Goal: Information Seeking & Learning: Check status

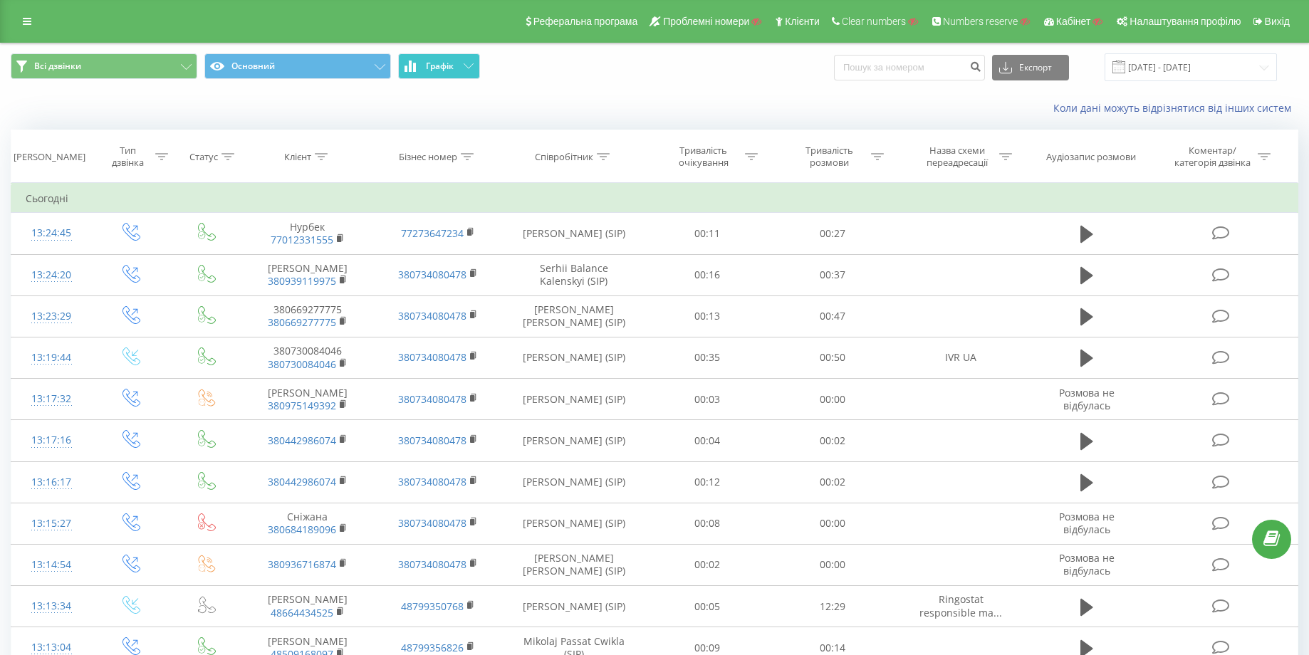
click at [441, 63] on span "Графік" at bounding box center [440, 66] width 28 height 10
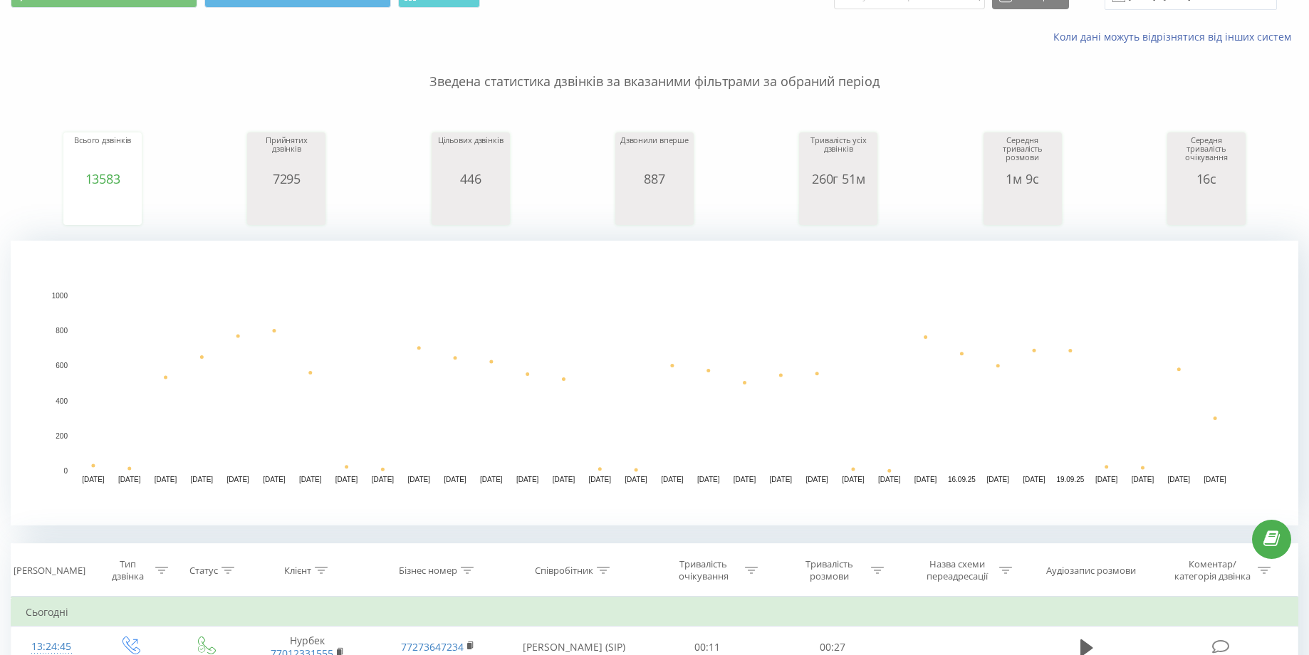
scroll to position [282, 0]
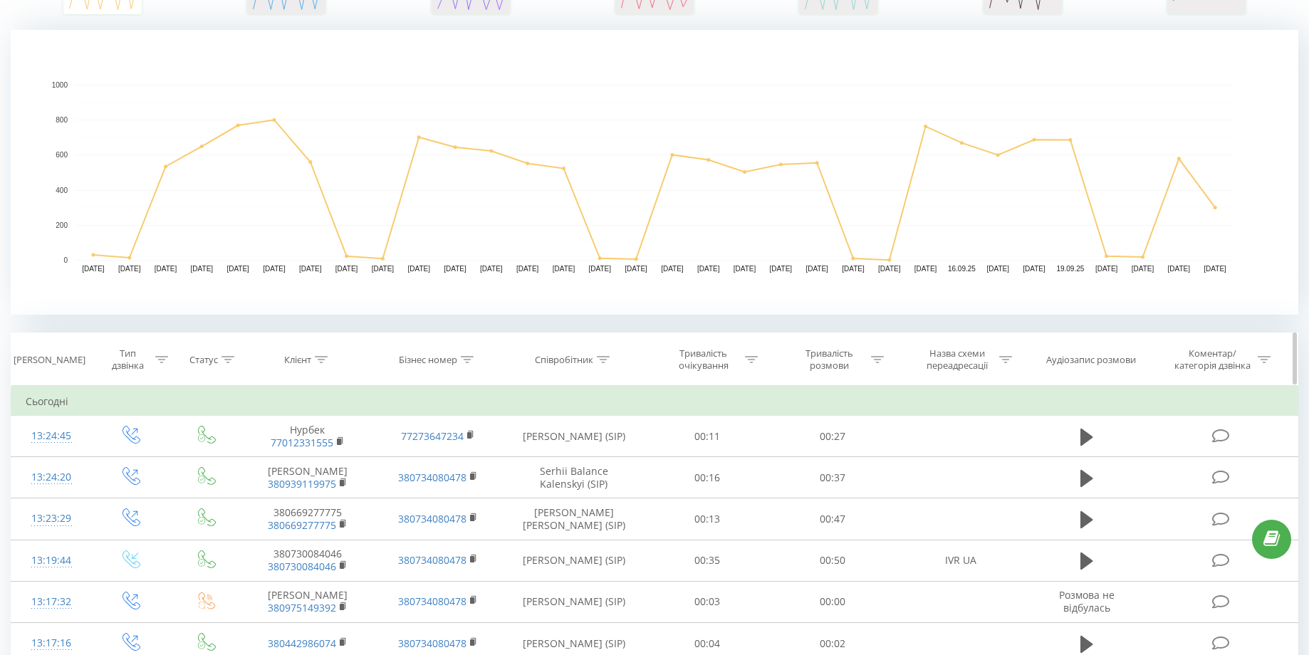
click at [318, 359] on icon at bounding box center [321, 359] width 13 height 7
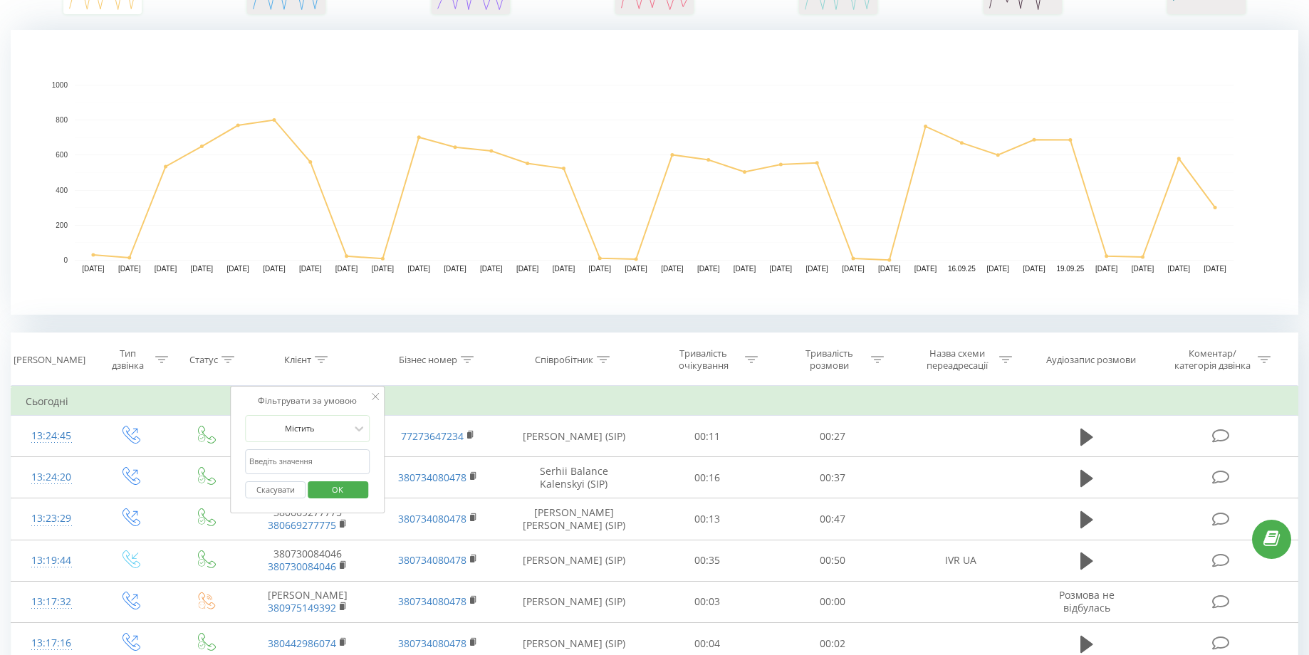
click at [586, 293] on rect "A chart." at bounding box center [655, 172] width 1288 height 285
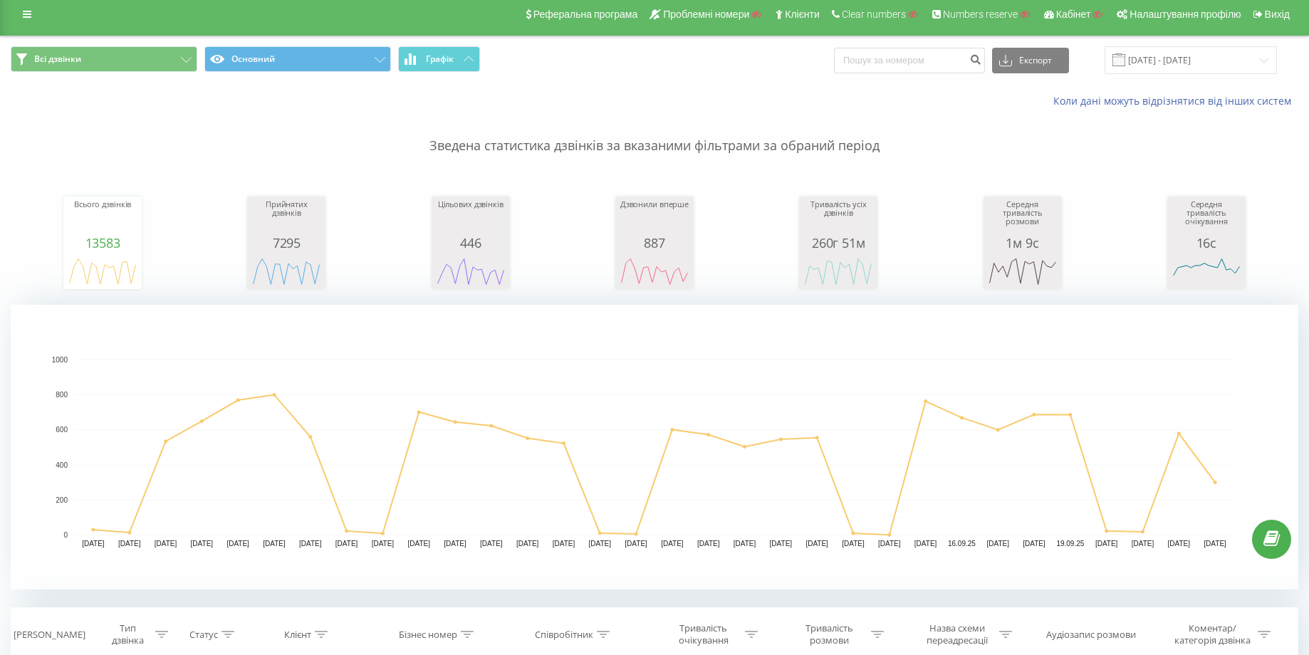
scroll to position [0, 0]
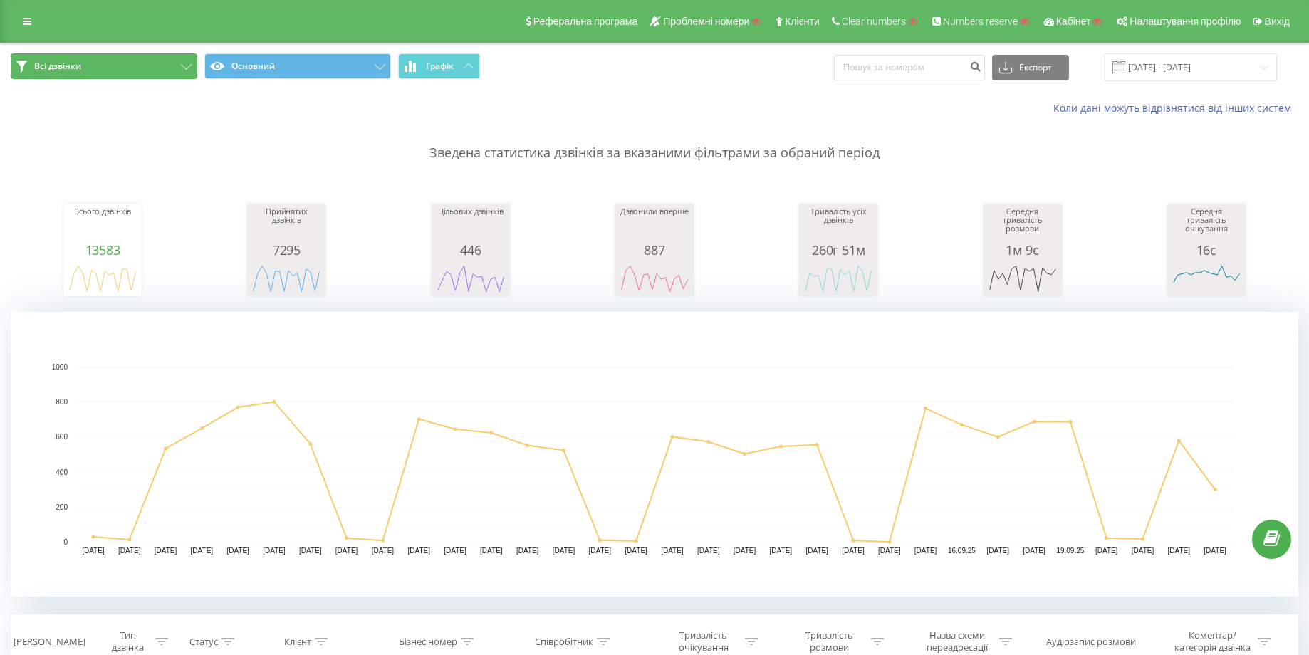
click at [160, 71] on button "Всі дзвінки" at bounding box center [104, 66] width 187 height 26
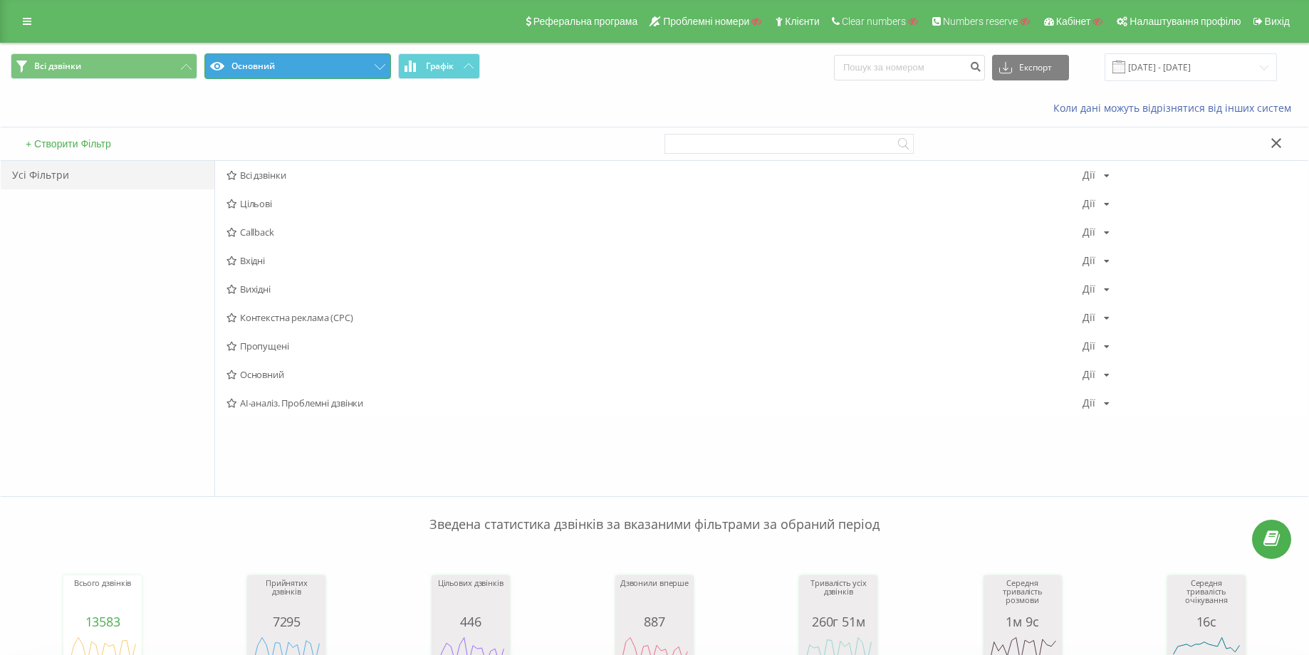
click at [359, 57] on button "Основний" at bounding box center [297, 66] width 187 height 26
click at [299, 320] on span "AI Ringostat New" at bounding box center [655, 318] width 856 height 10
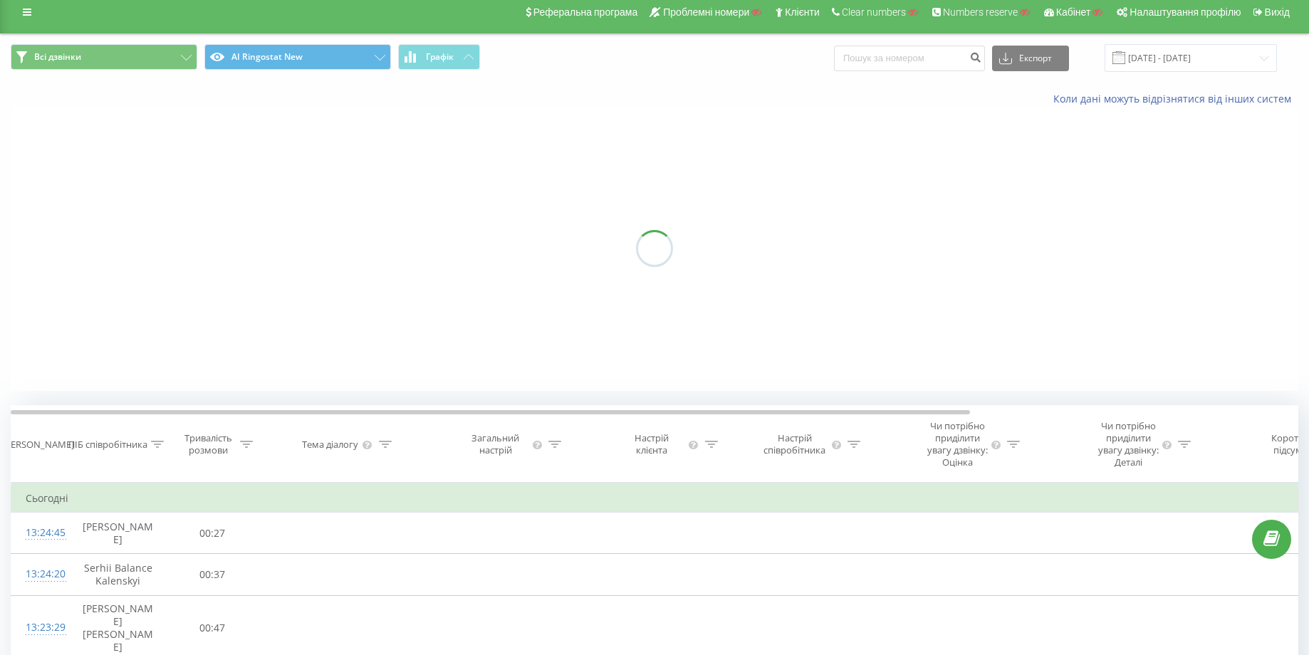
scroll to position [266, 0]
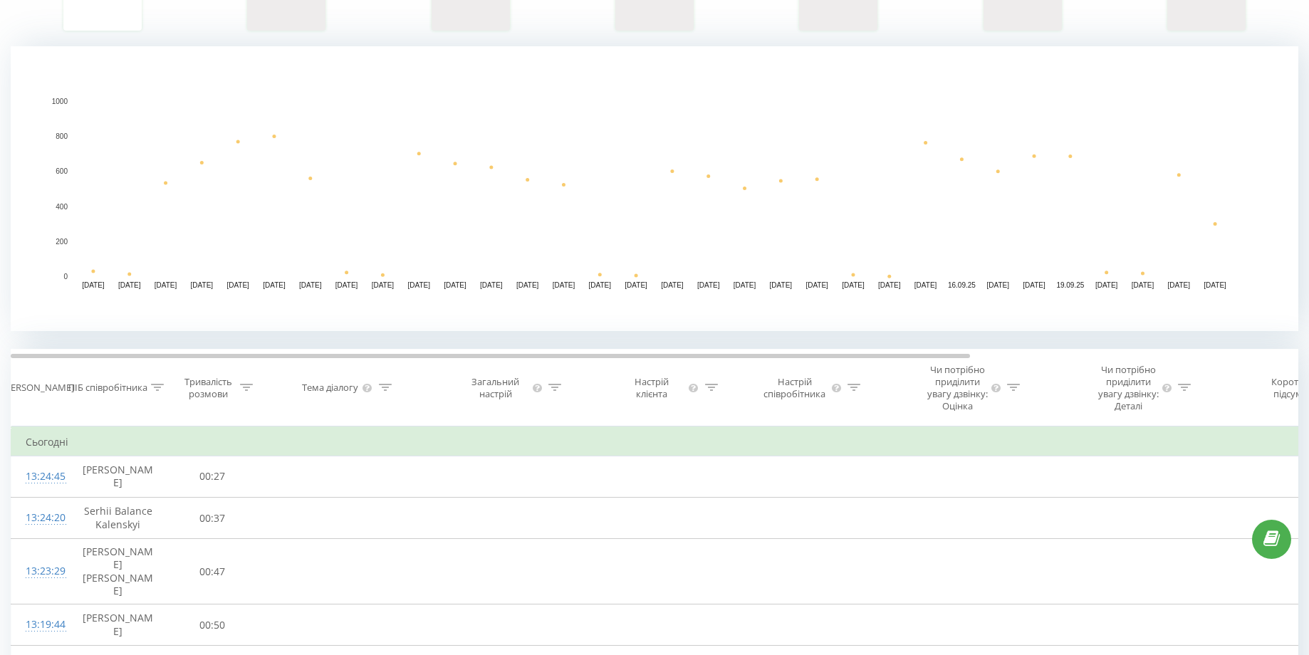
click at [248, 391] on icon at bounding box center [246, 387] width 13 height 7
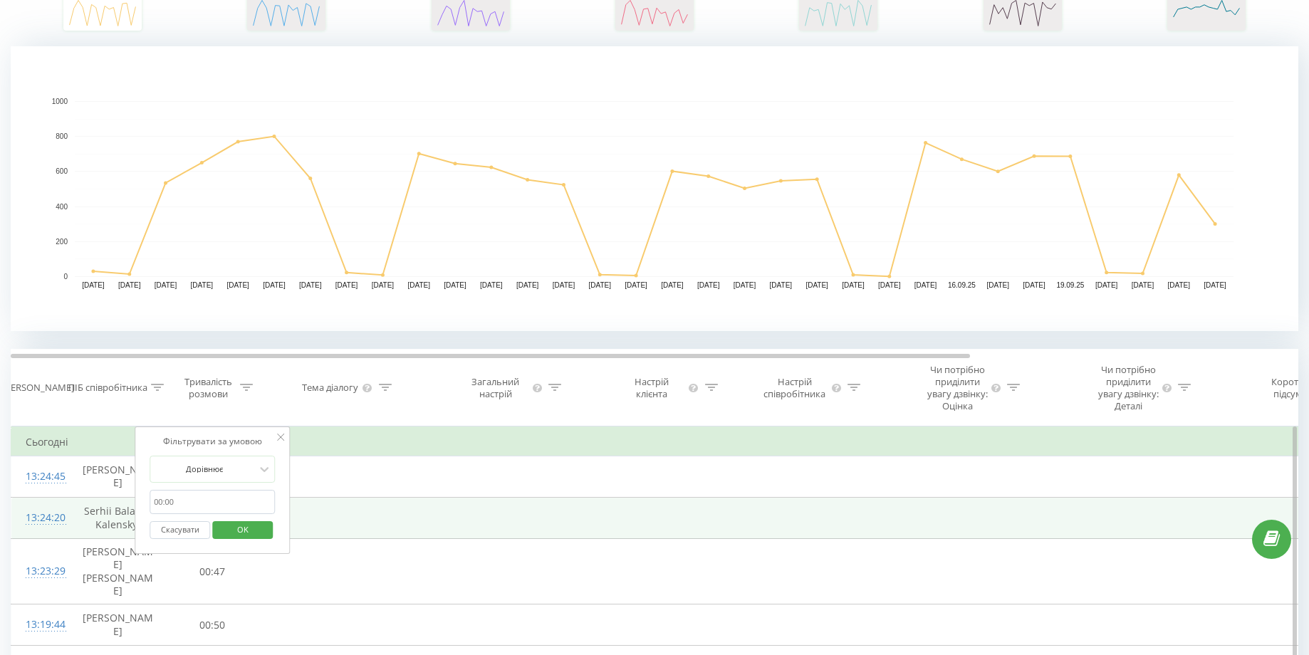
click at [461, 513] on td at bounding box center [513, 518] width 171 height 41
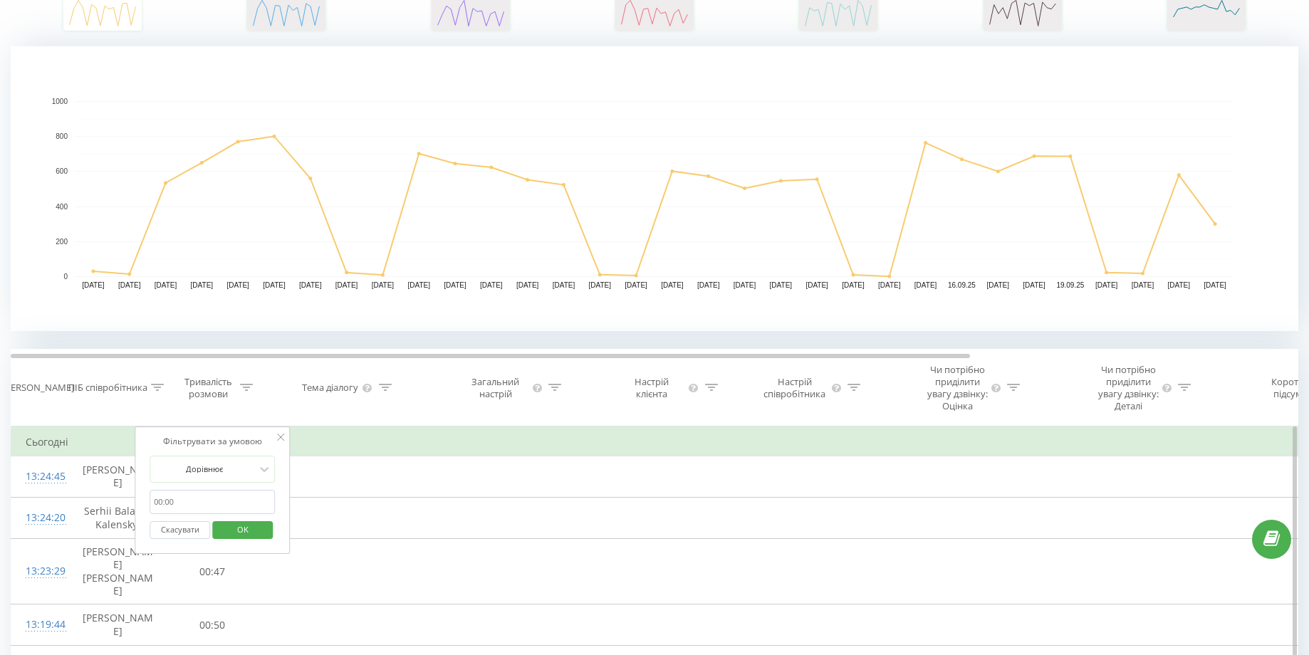
click at [278, 441] on icon at bounding box center [280, 437] width 7 height 7
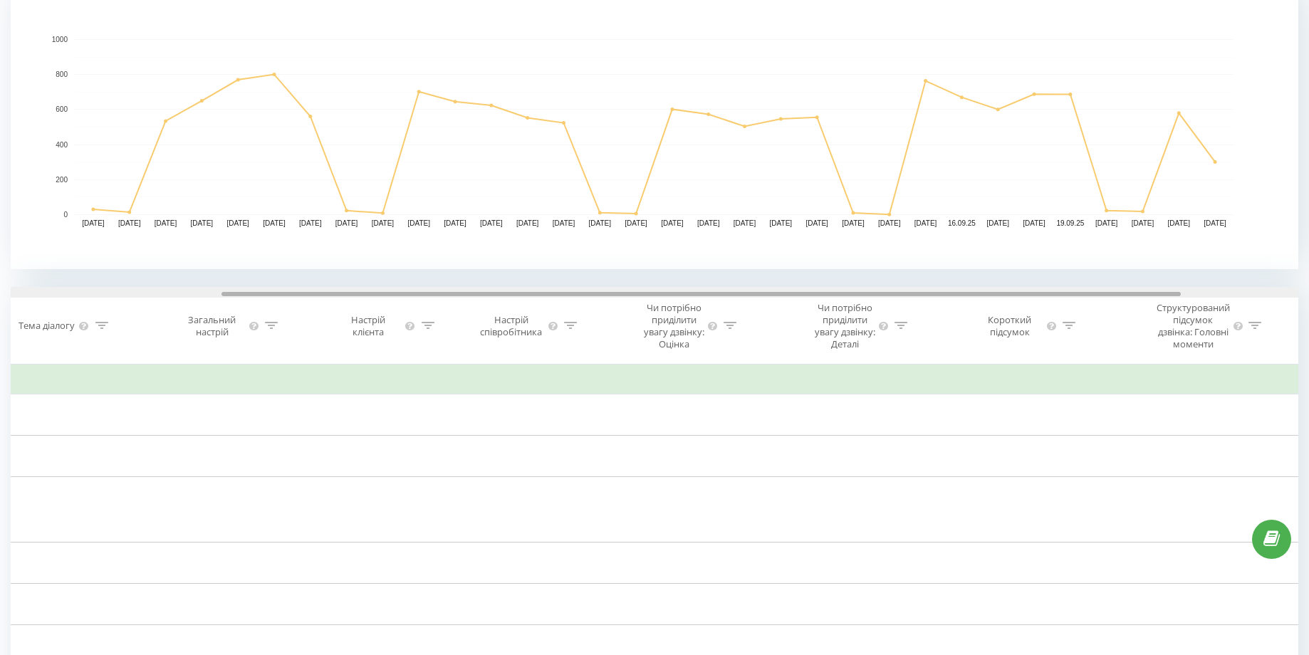
scroll to position [0, 0]
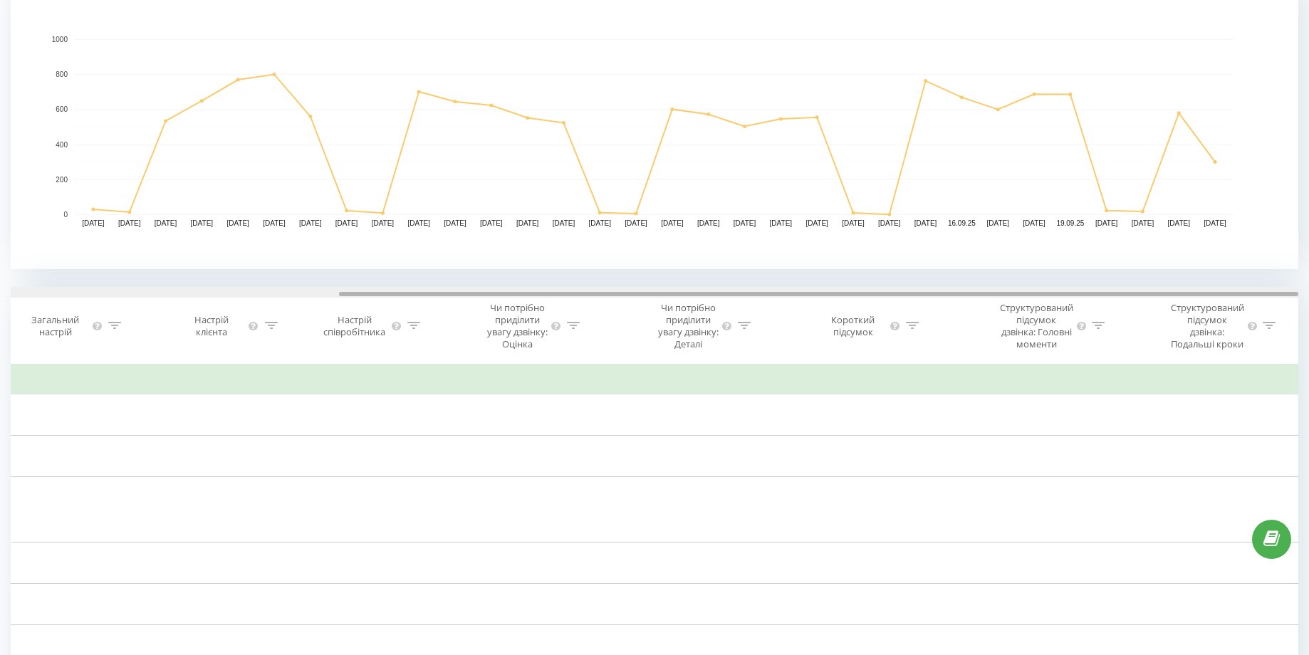
drag, startPoint x: 944, startPoint y: 293, endPoint x: 1301, endPoint y: 289, distance: 356.9
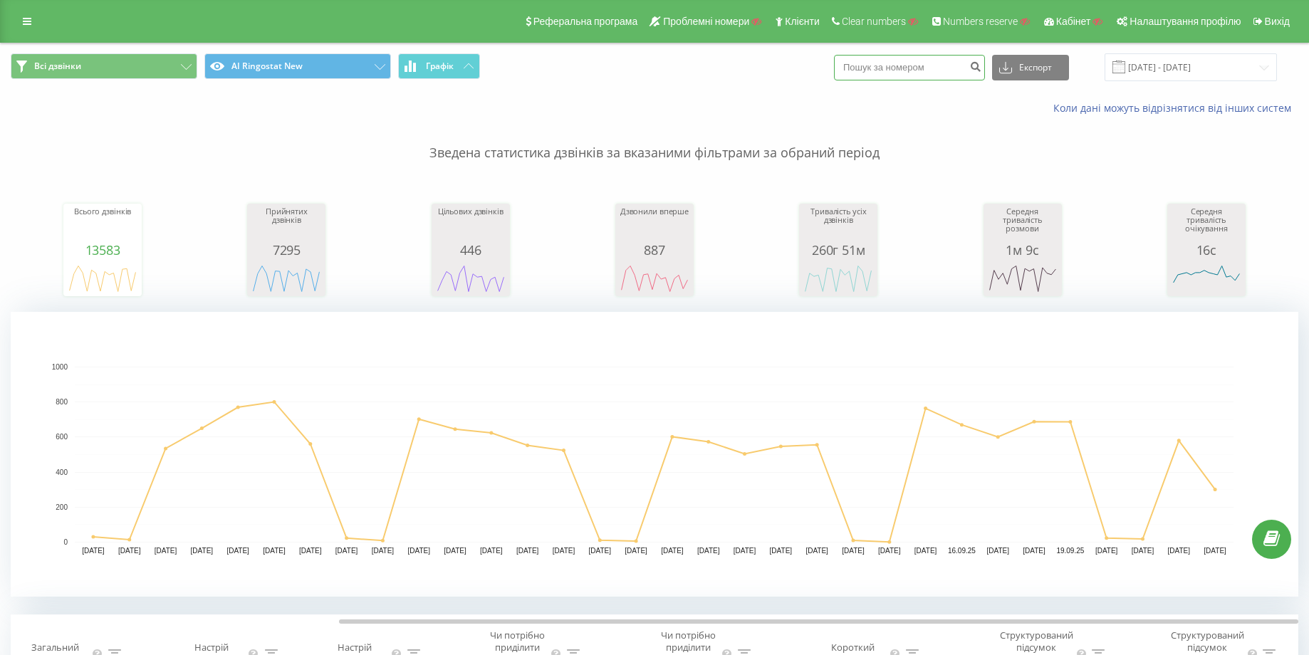
click at [901, 66] on input at bounding box center [909, 68] width 151 height 26
paste input "+380777308777"
type input "+380777308777"
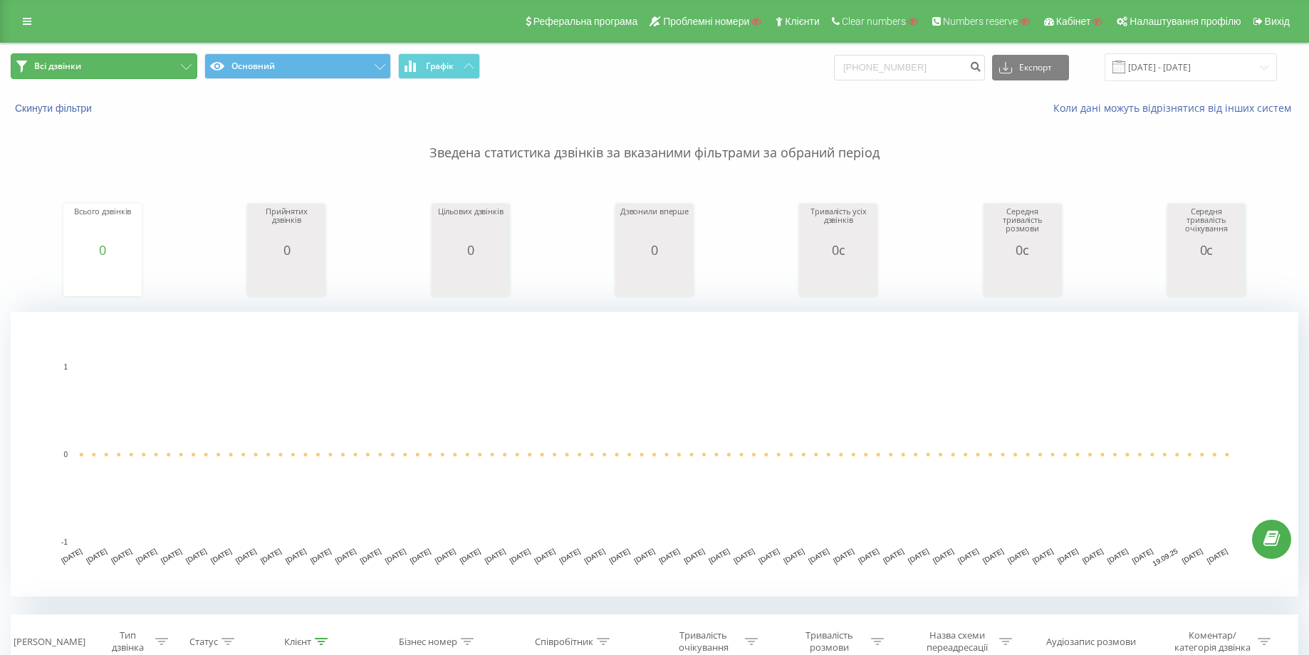
click at [129, 66] on button "Всі дзвінки" at bounding box center [104, 66] width 187 height 26
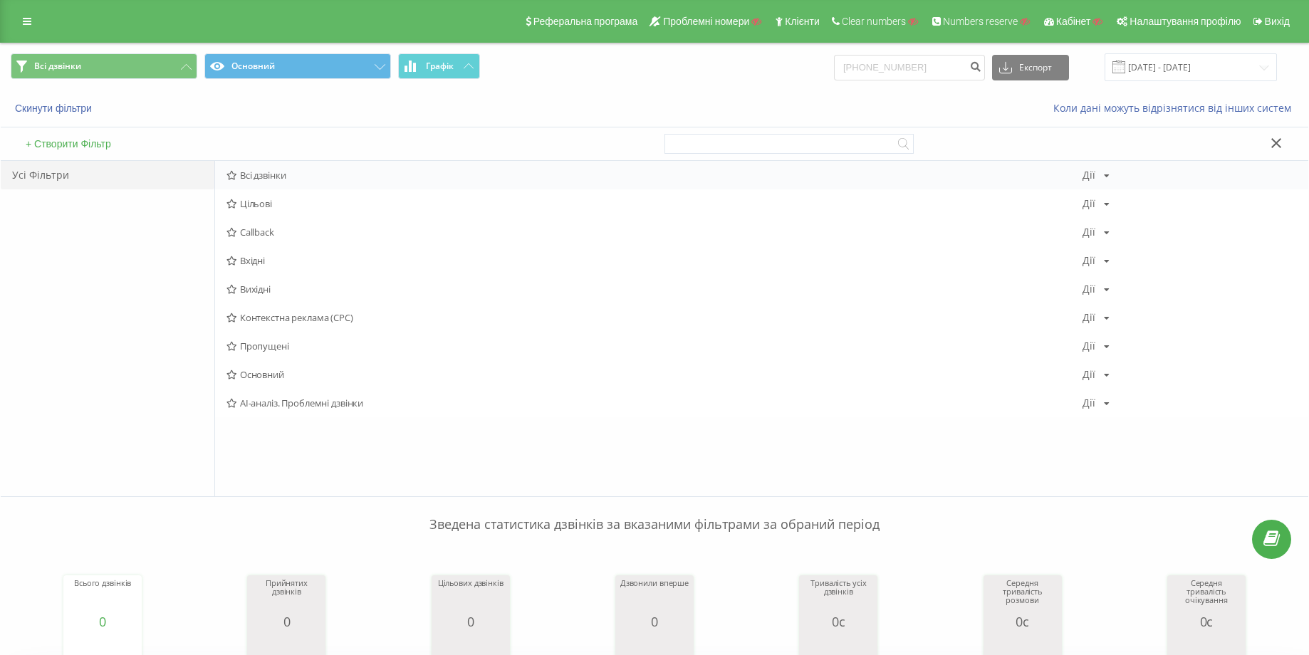
click at [257, 176] on span "Всі дзвінки" at bounding box center [655, 175] width 856 height 10
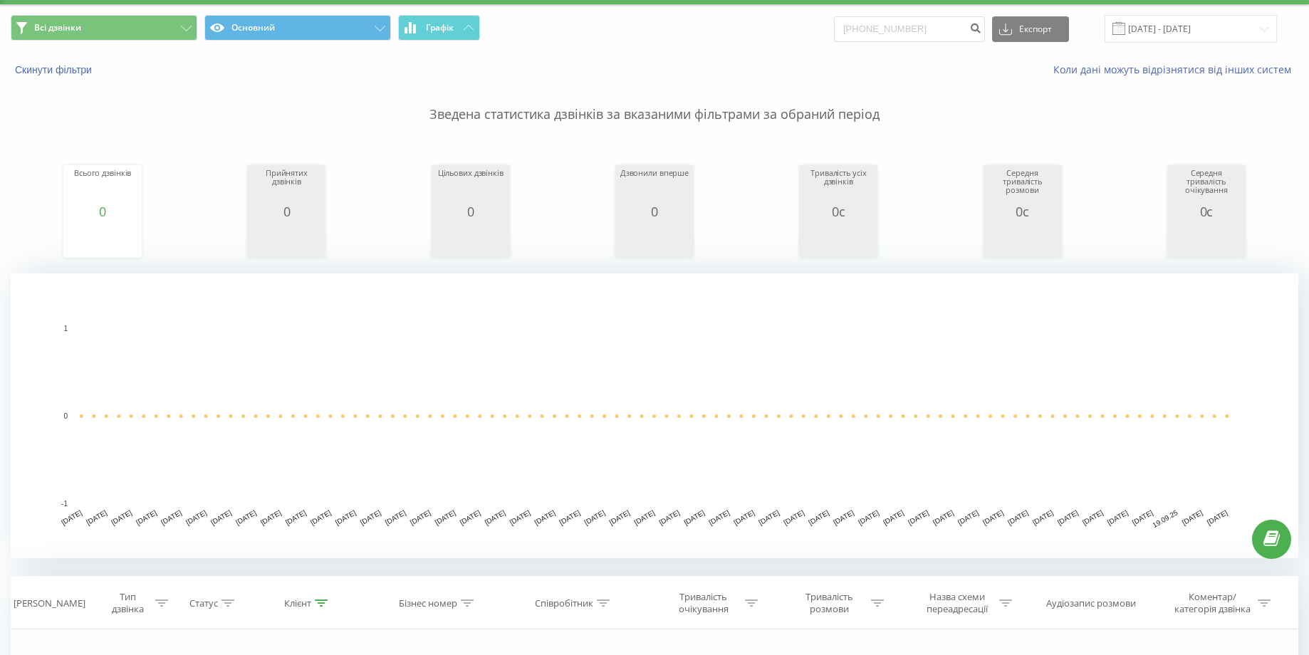
scroll to position [36, 0]
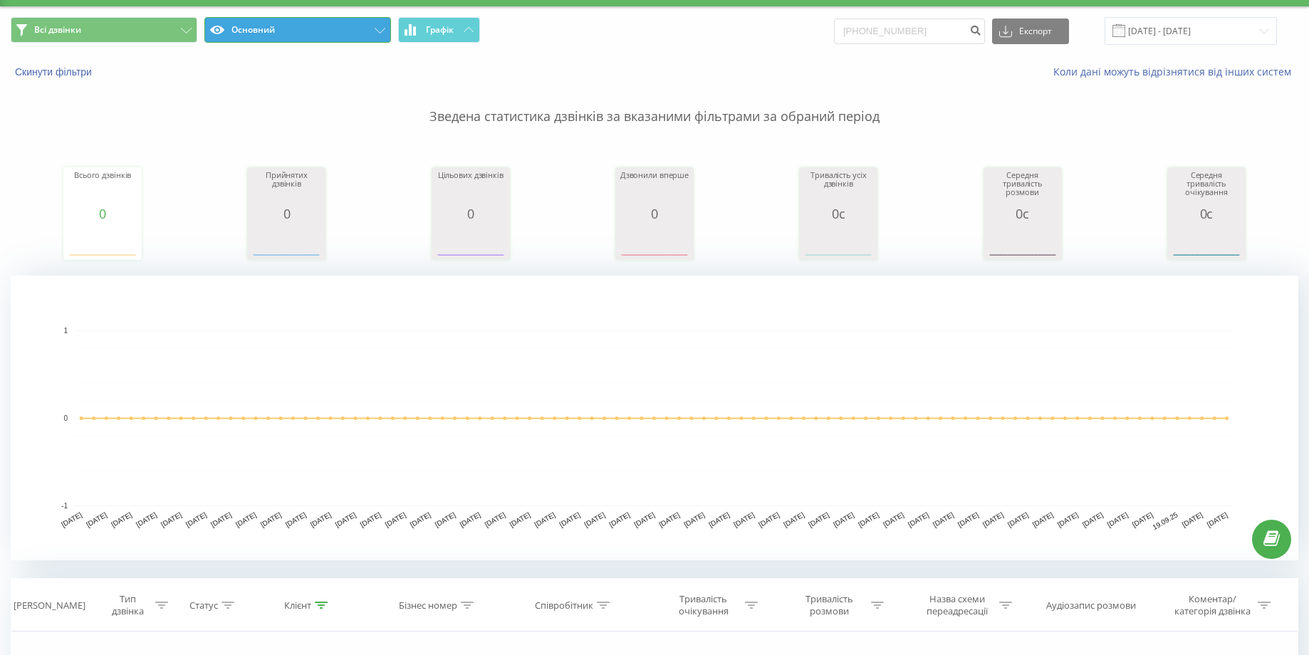
click at [303, 28] on button "Основний" at bounding box center [297, 30] width 187 height 26
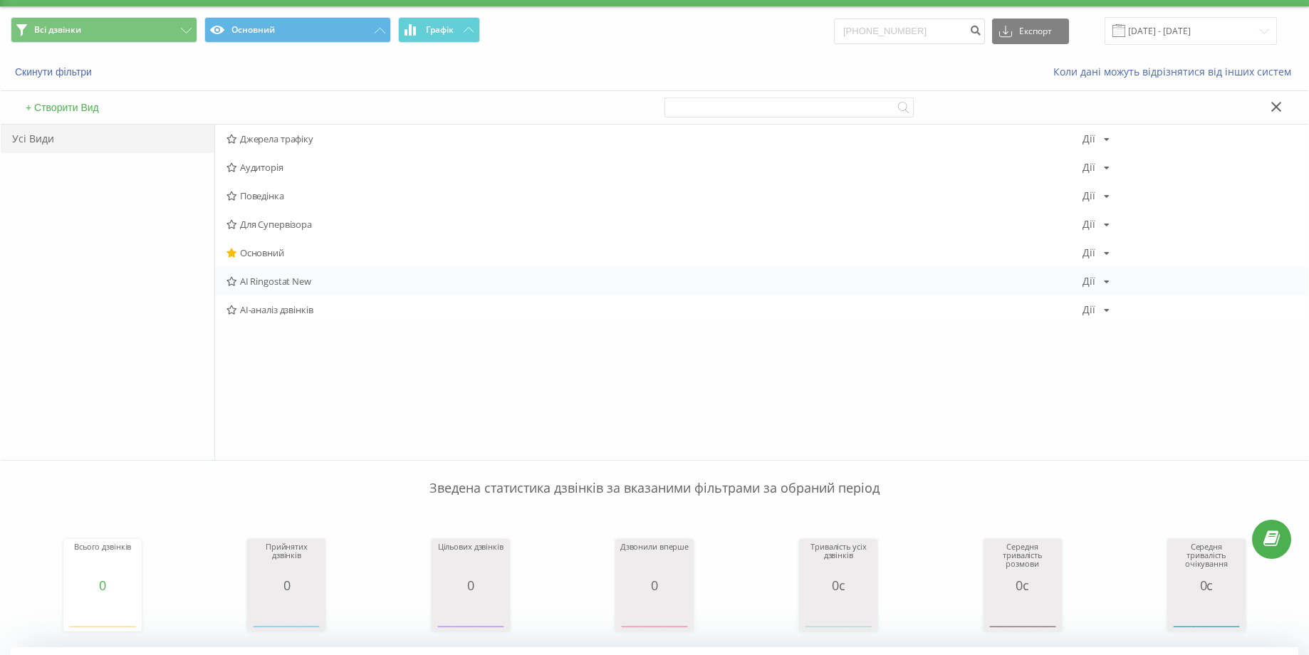
click at [280, 290] on div "AI Ringostat New Дії Редагувати Копіювати Видалити За замовчуванням Поділитися" at bounding box center [761, 281] width 1093 height 28
click at [138, 33] on button "Всі дзвінки" at bounding box center [104, 30] width 187 height 26
click at [288, 135] on span "Всі дзвінки" at bounding box center [655, 139] width 856 height 10
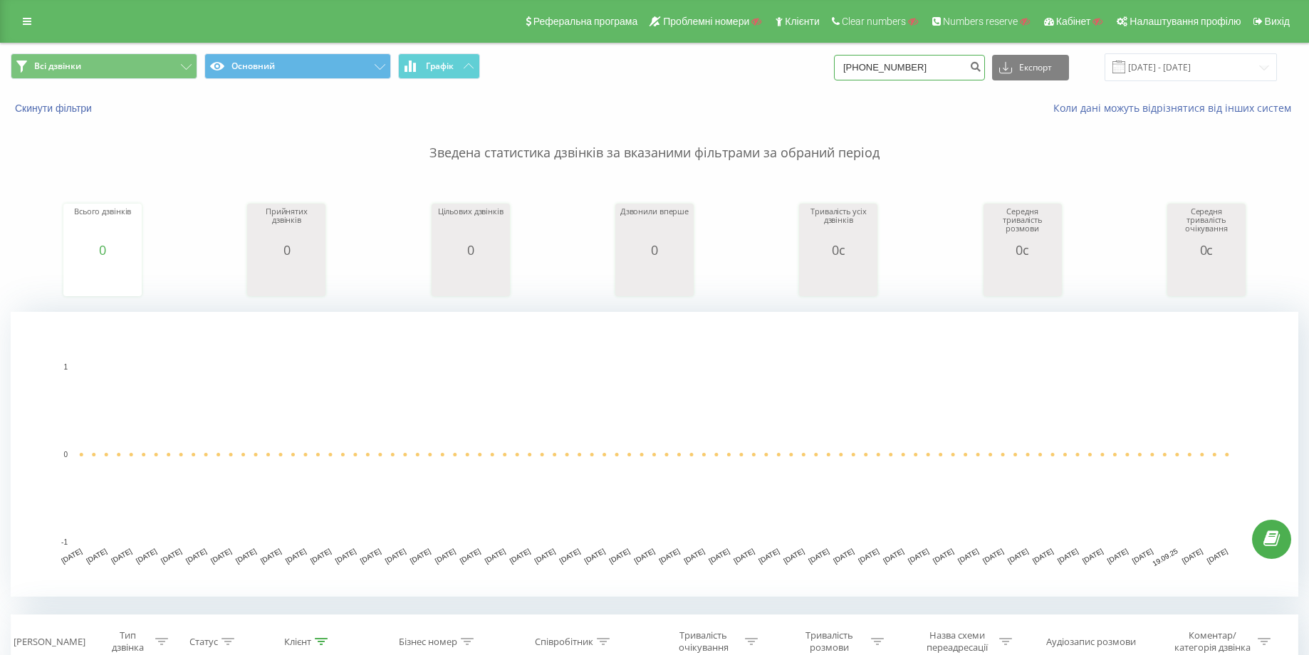
click at [915, 63] on input "[PHONE_NUMBER]" at bounding box center [909, 68] width 151 height 26
drag, startPoint x: 955, startPoint y: 63, endPoint x: 857, endPoint y: 66, distance: 98.3
click at [857, 66] on div "Всі дзвінки Основний Графік +380777308777 Експорт .csv .xls .xlsx 23.06.2025 - …" at bounding box center [655, 67] width 1288 height 28
click at [333, 65] on button "Основний" at bounding box center [297, 66] width 187 height 26
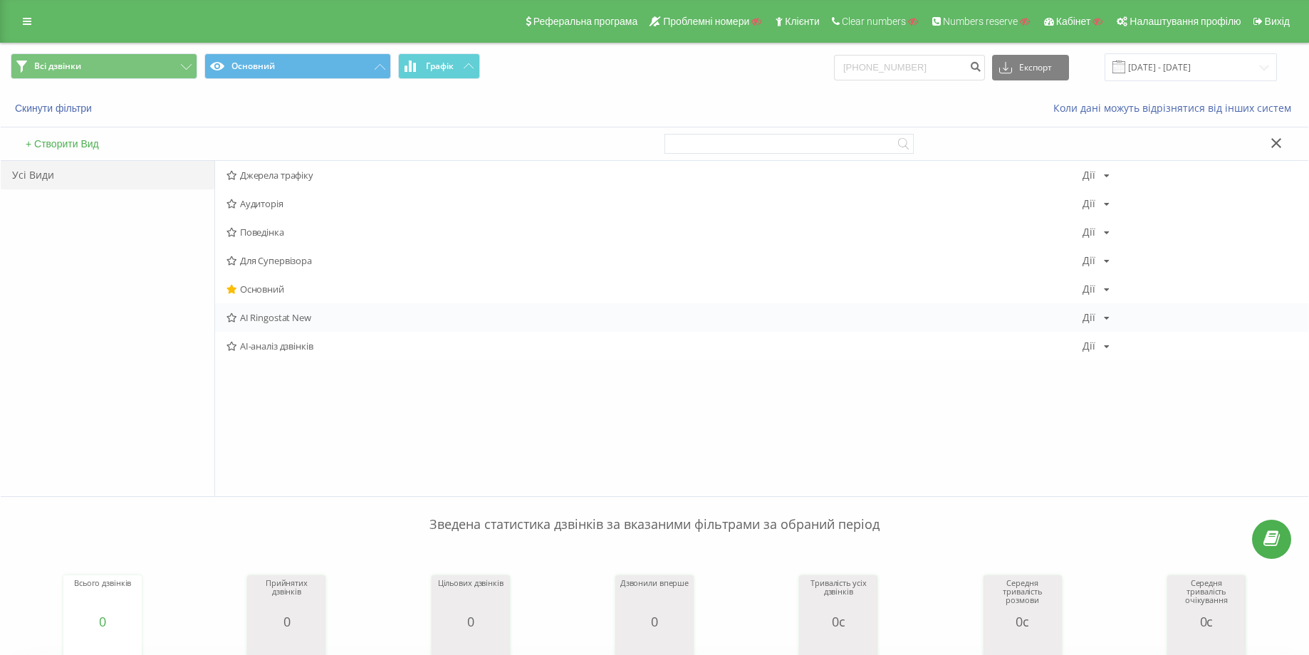
click at [278, 316] on span "AI Ringostat New" at bounding box center [655, 318] width 856 height 10
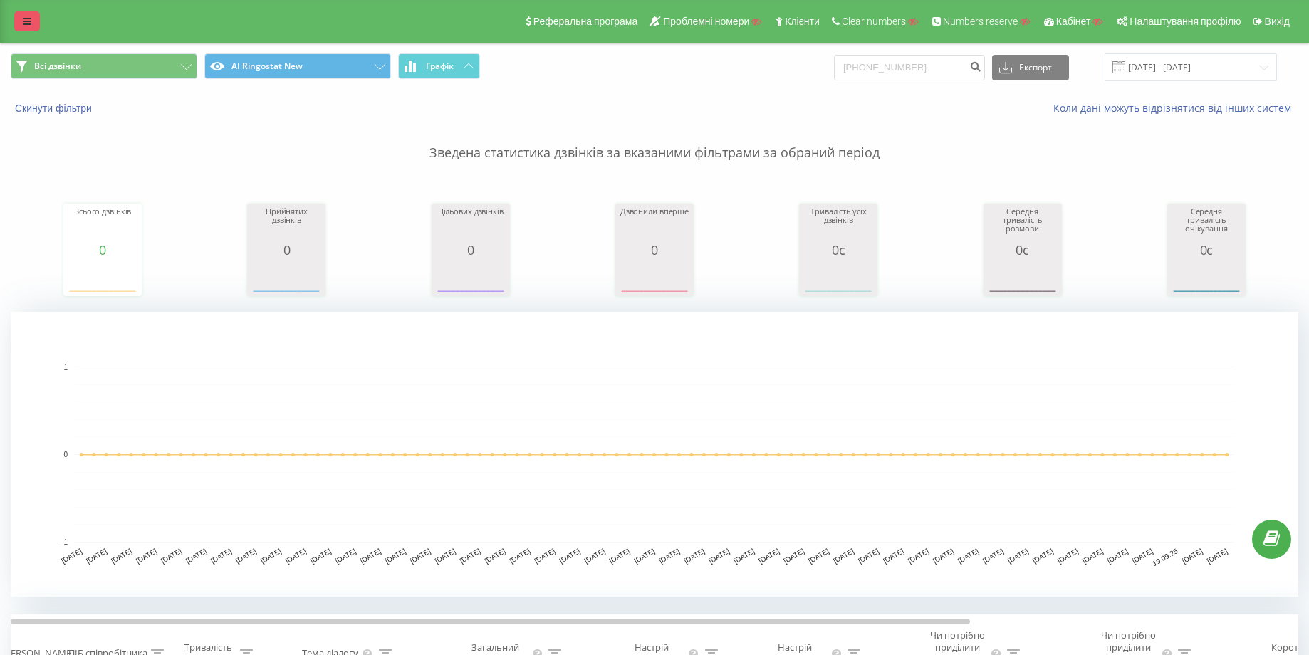
click at [31, 12] on link at bounding box center [27, 21] width 26 height 20
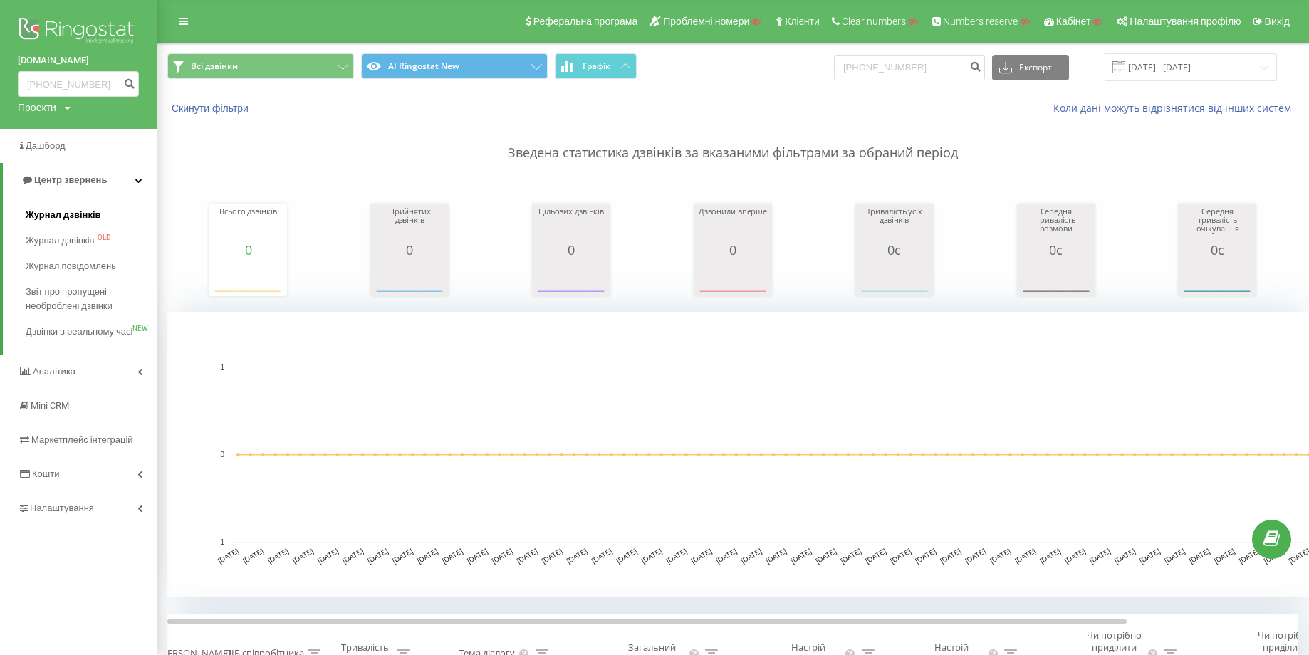
click at [85, 210] on span "Журнал дзвінків" at bounding box center [64, 215] width 76 height 14
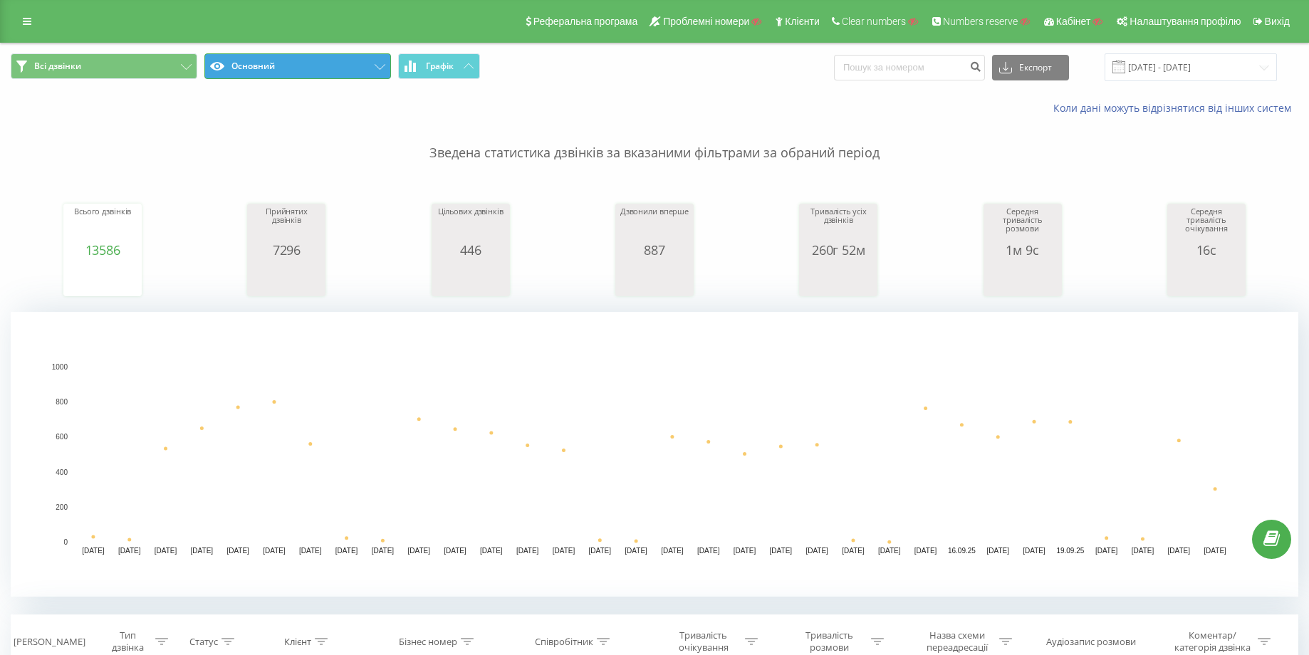
click at [375, 60] on button "Основний" at bounding box center [297, 66] width 187 height 26
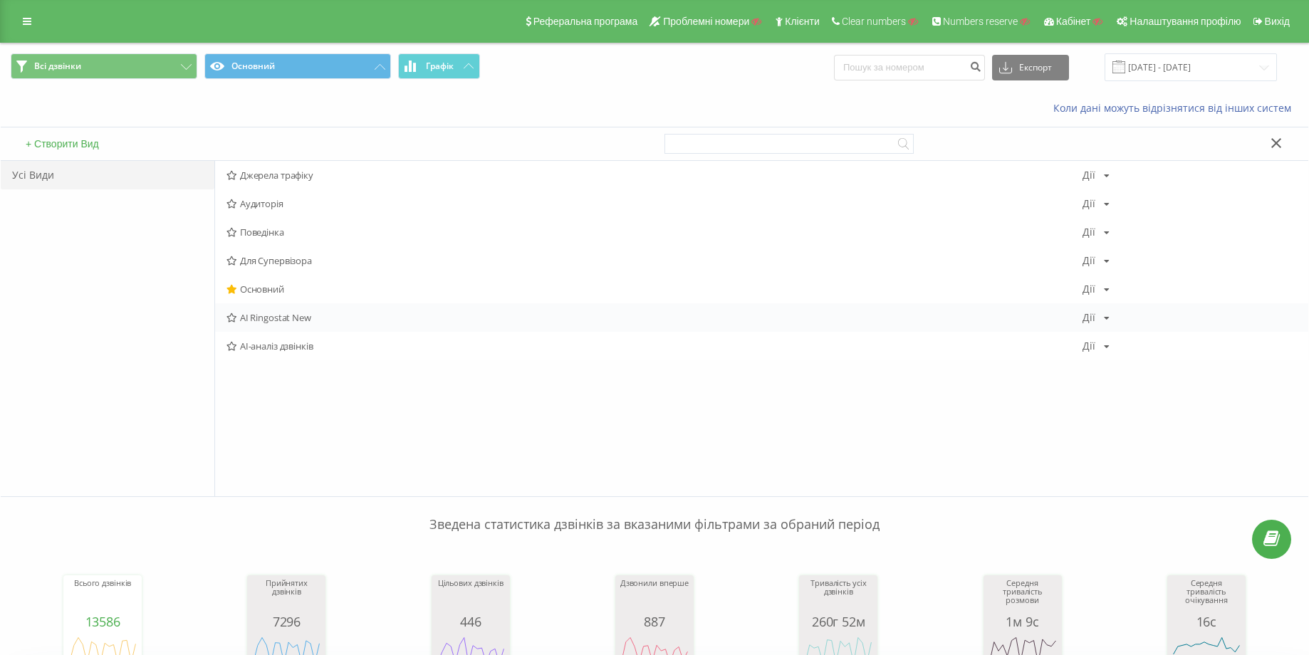
click at [315, 315] on span "AI Ringostat New" at bounding box center [655, 318] width 856 height 10
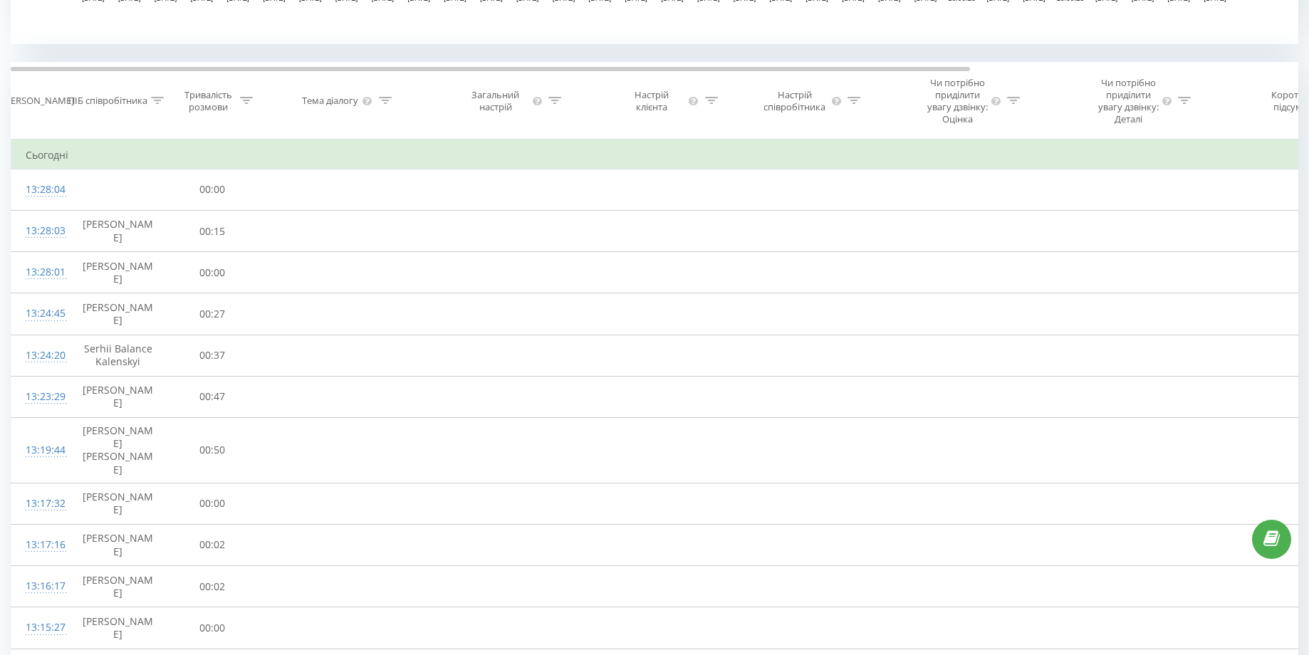
scroll to position [562, 0]
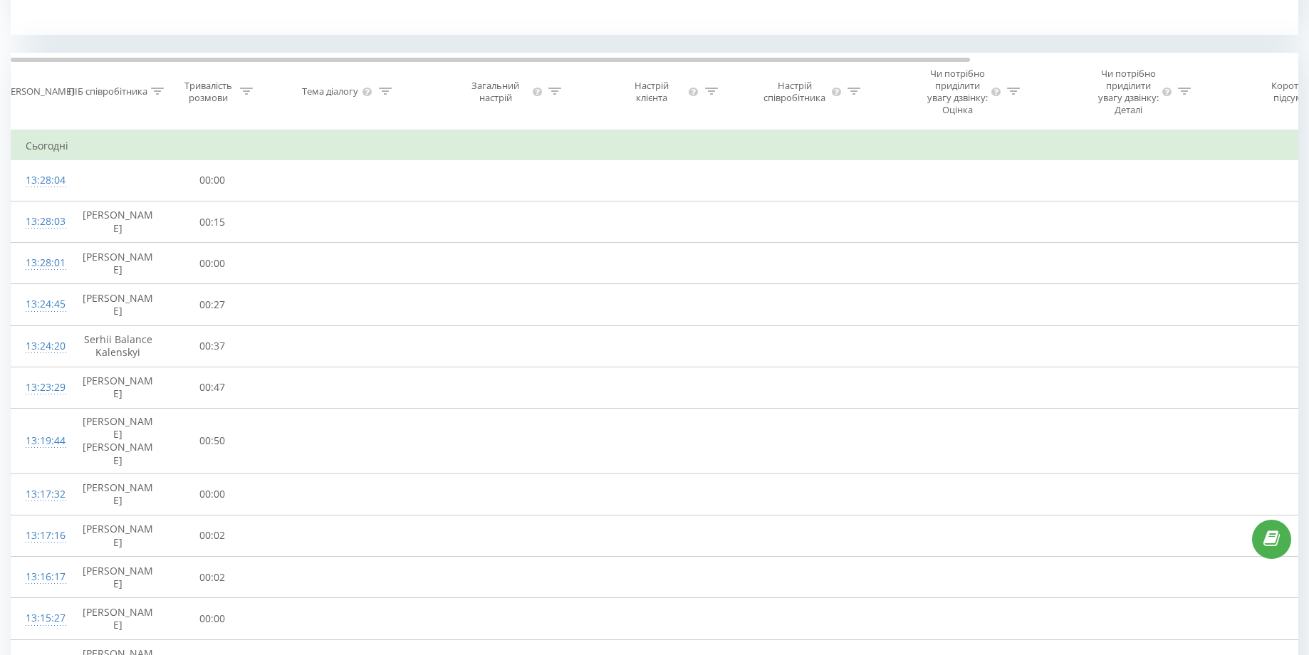
click at [246, 95] on icon at bounding box center [246, 91] width 13 height 7
click at [212, 211] on input "text" at bounding box center [212, 206] width 125 height 25
type input "02:00"
click at [246, 244] on span "OK" at bounding box center [243, 233] width 40 height 22
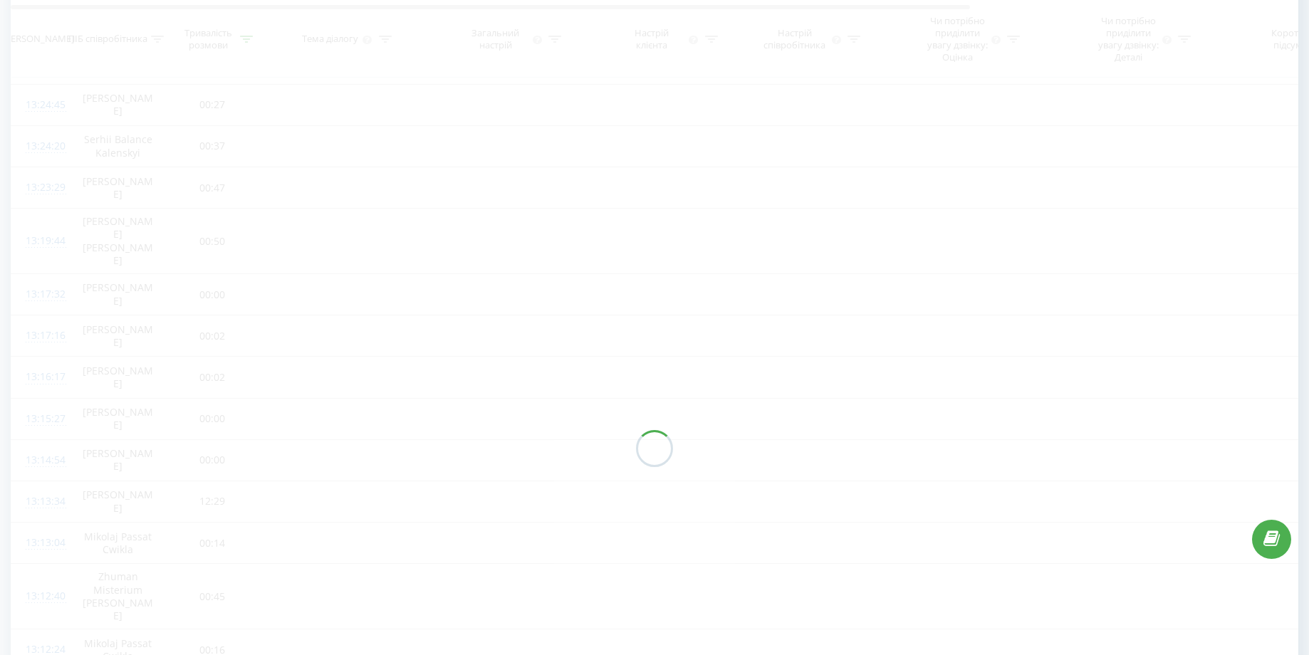
scroll to position [762, 0]
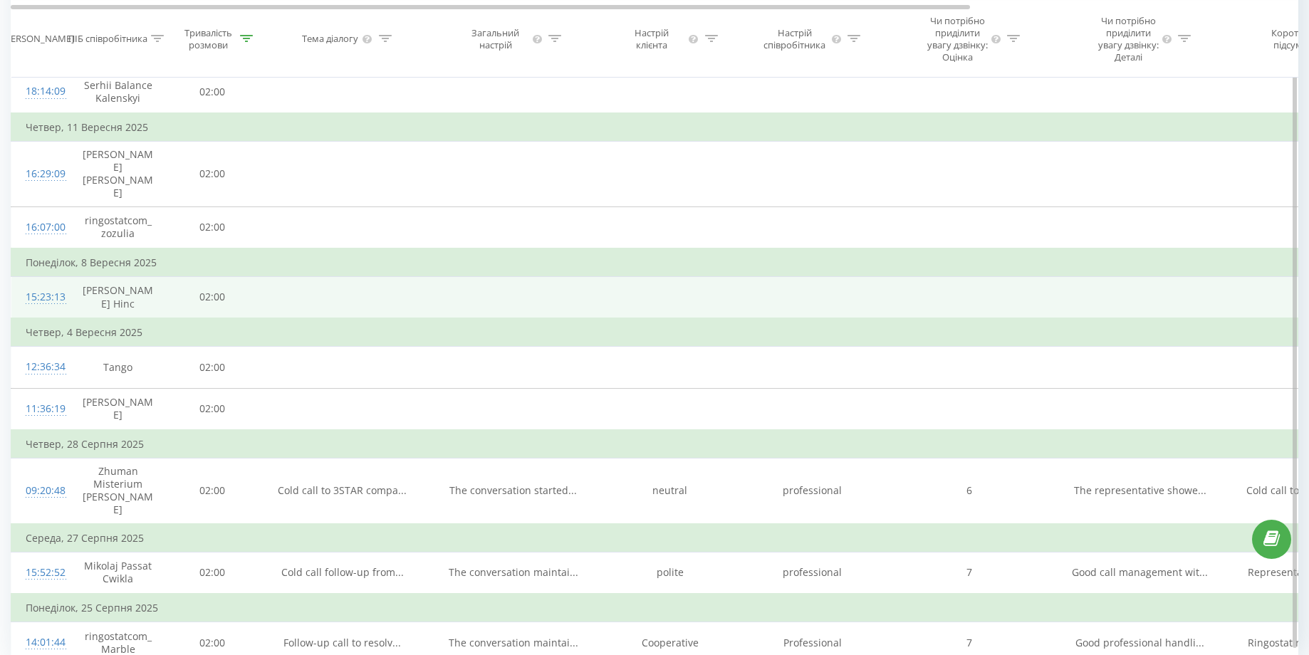
click at [54, 293] on div "15:23:13" at bounding box center [40, 298] width 28 height 28
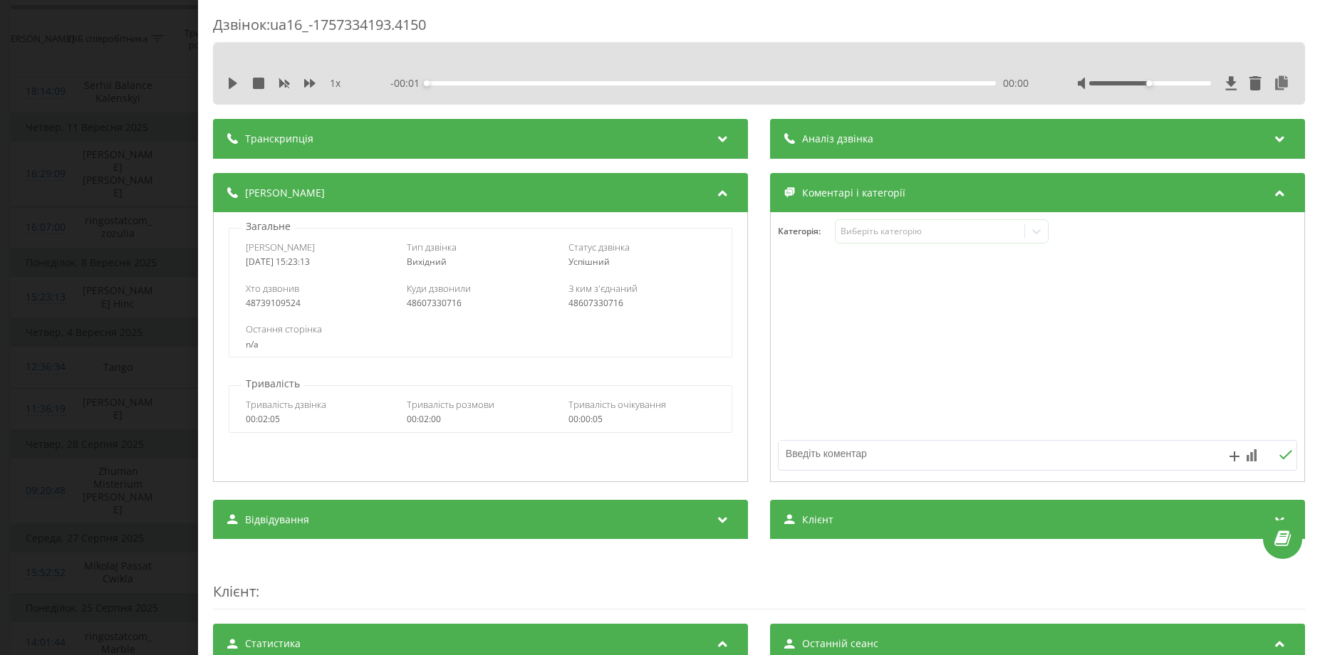
click at [665, 138] on div "Транскрипція" at bounding box center [480, 139] width 535 height 40
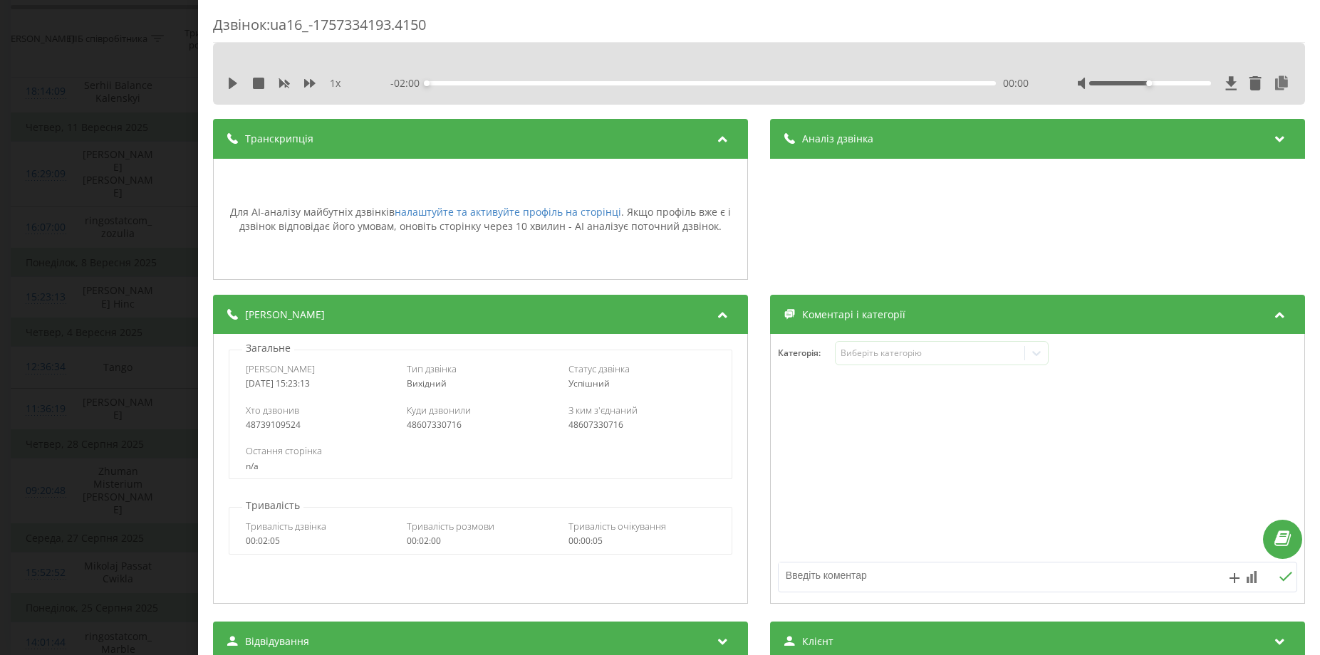
click at [128, 218] on div "Дзвінок : ua16_-1757334193.4150 1 x - 02:00 00:00 00:00 Транскрипція Для AI-ана…" at bounding box center [660, 327] width 1320 height 655
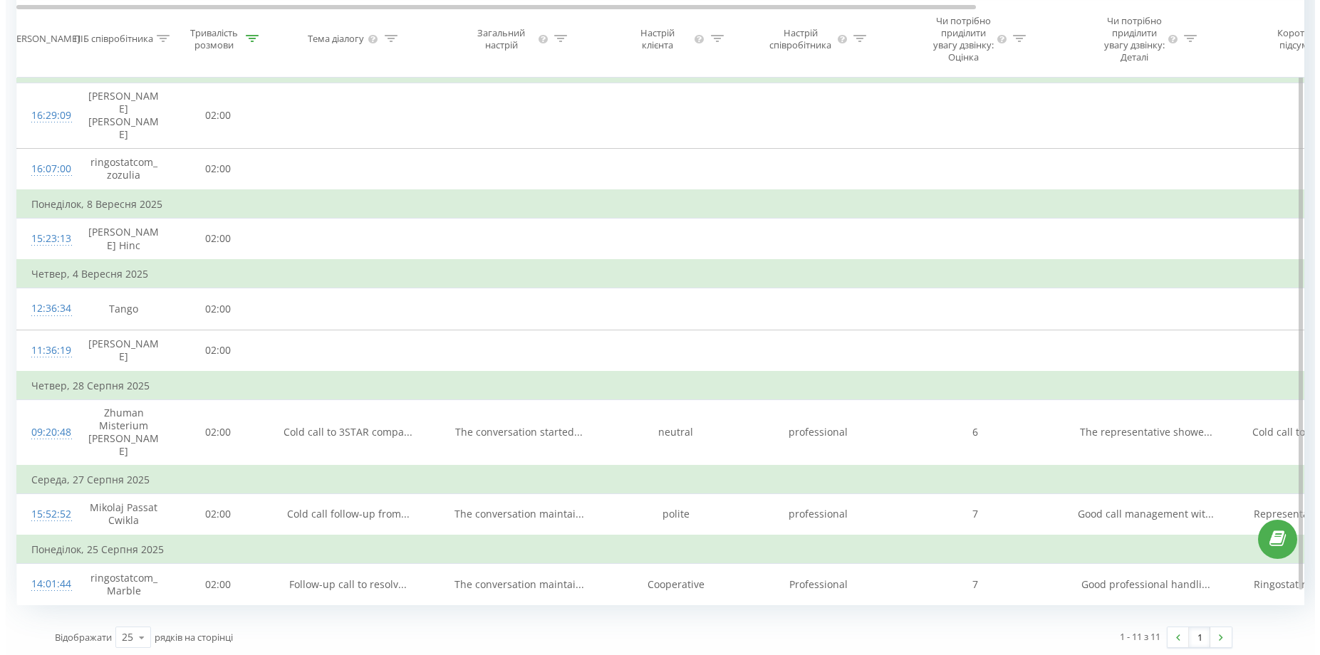
scroll to position [821, 0]
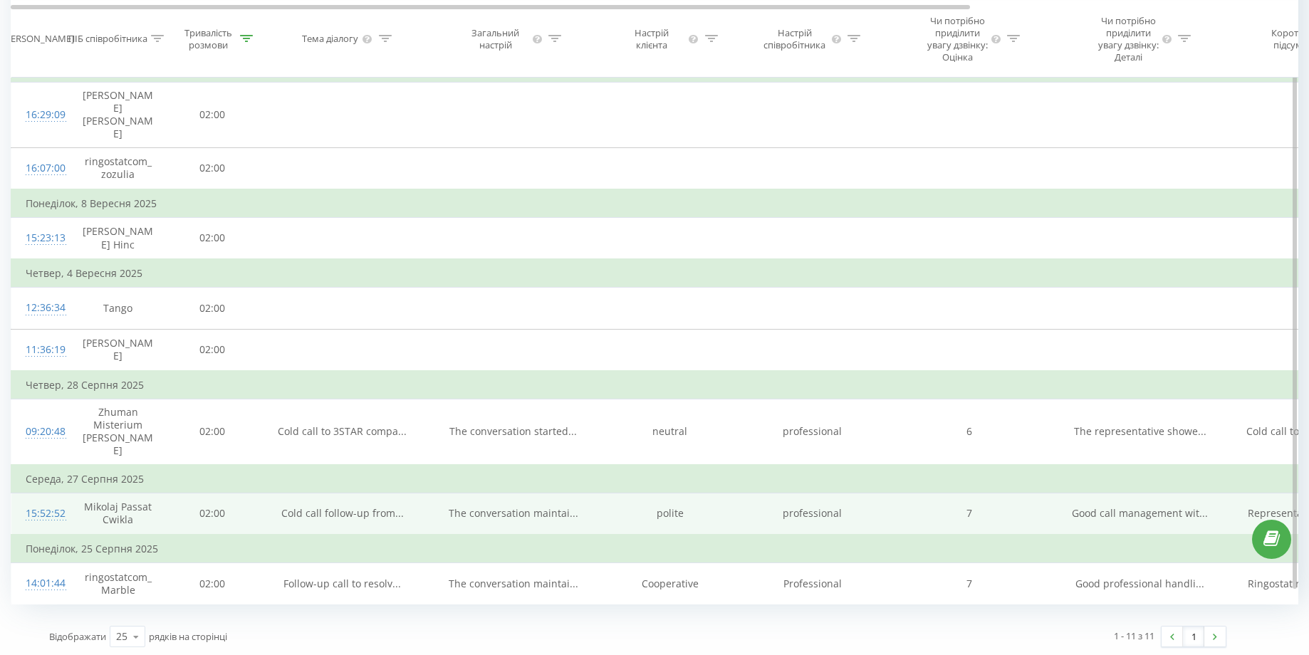
click at [51, 506] on div "15:52:52" at bounding box center [40, 514] width 28 height 28
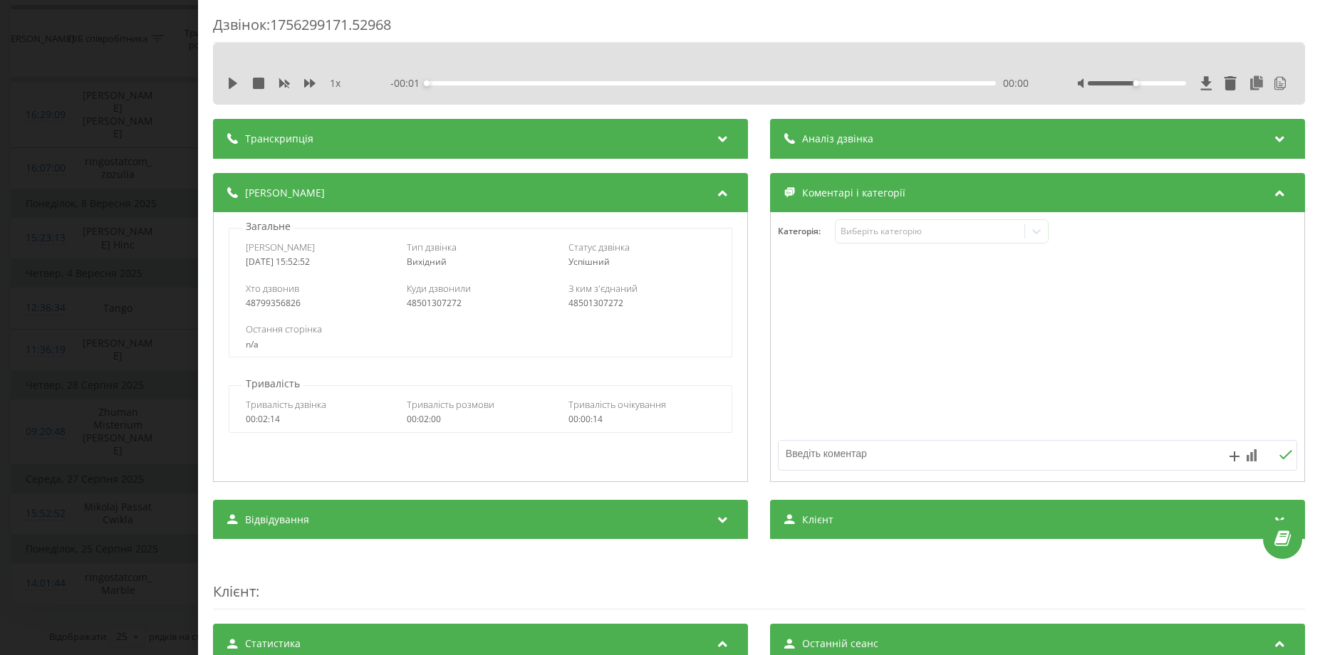
click at [707, 139] on div "Транскрипція" at bounding box center [480, 139] width 535 height 40
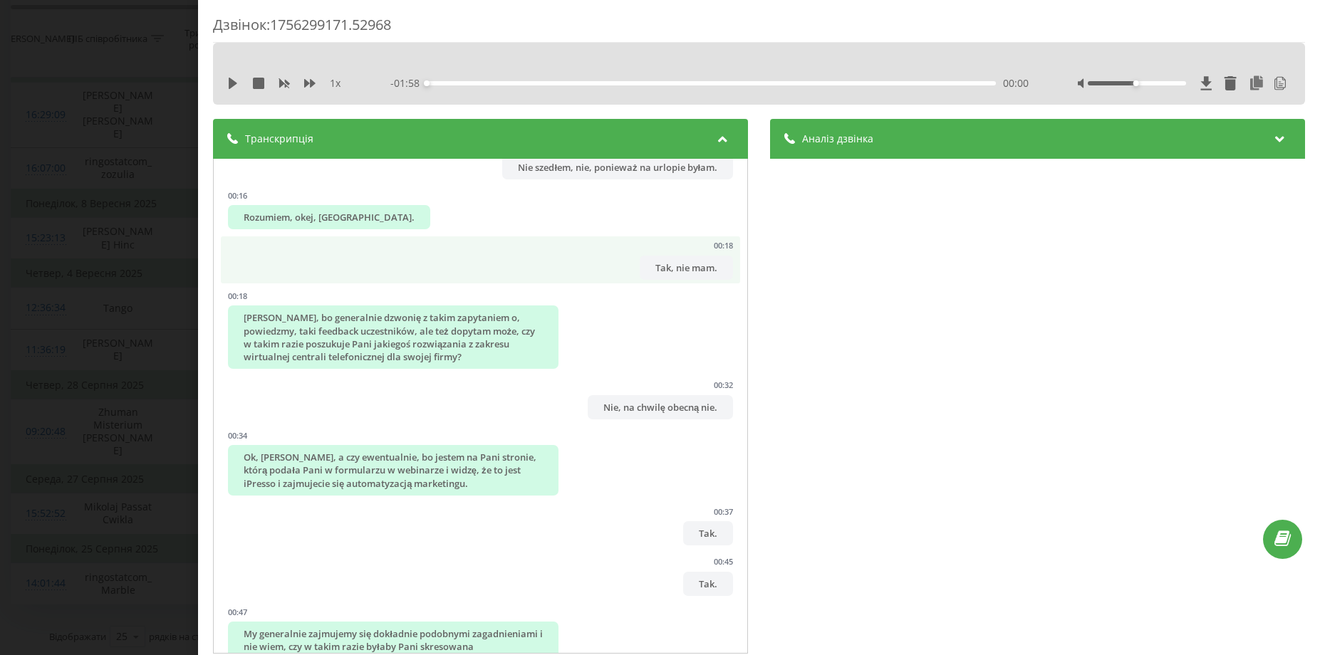
scroll to position [275, 0]
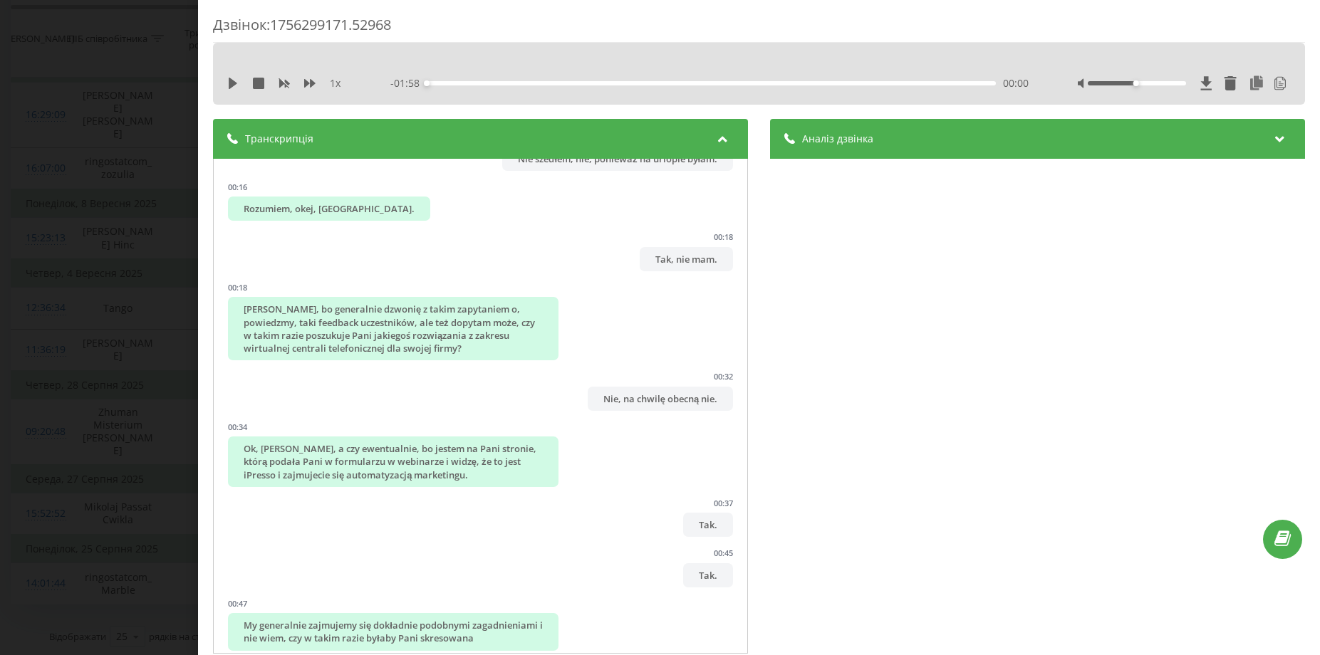
click at [1025, 152] on div "Аналіз дзвінка" at bounding box center [1037, 139] width 535 height 40
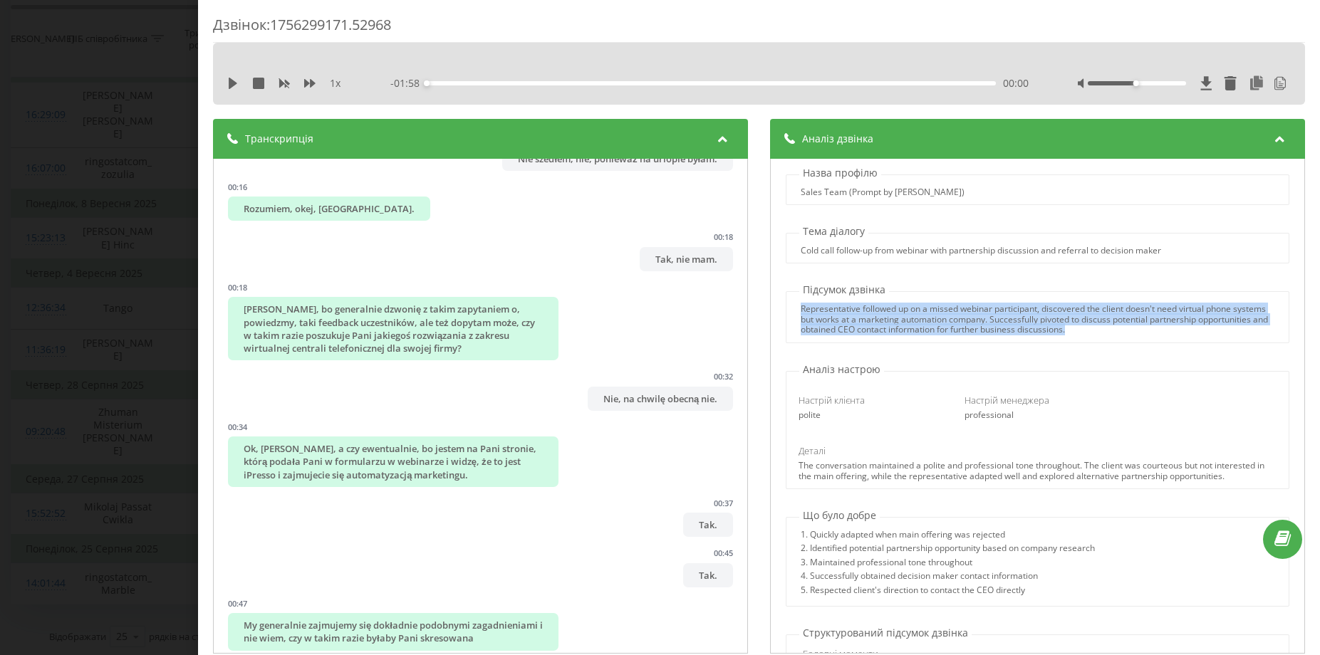
drag, startPoint x: 1127, startPoint y: 332, endPoint x: 787, endPoint y: 307, distance: 340.7
click at [787, 307] on div "Representative followed up on a missed webinar participant, discovered the clie…" at bounding box center [1037, 319] width 502 height 31
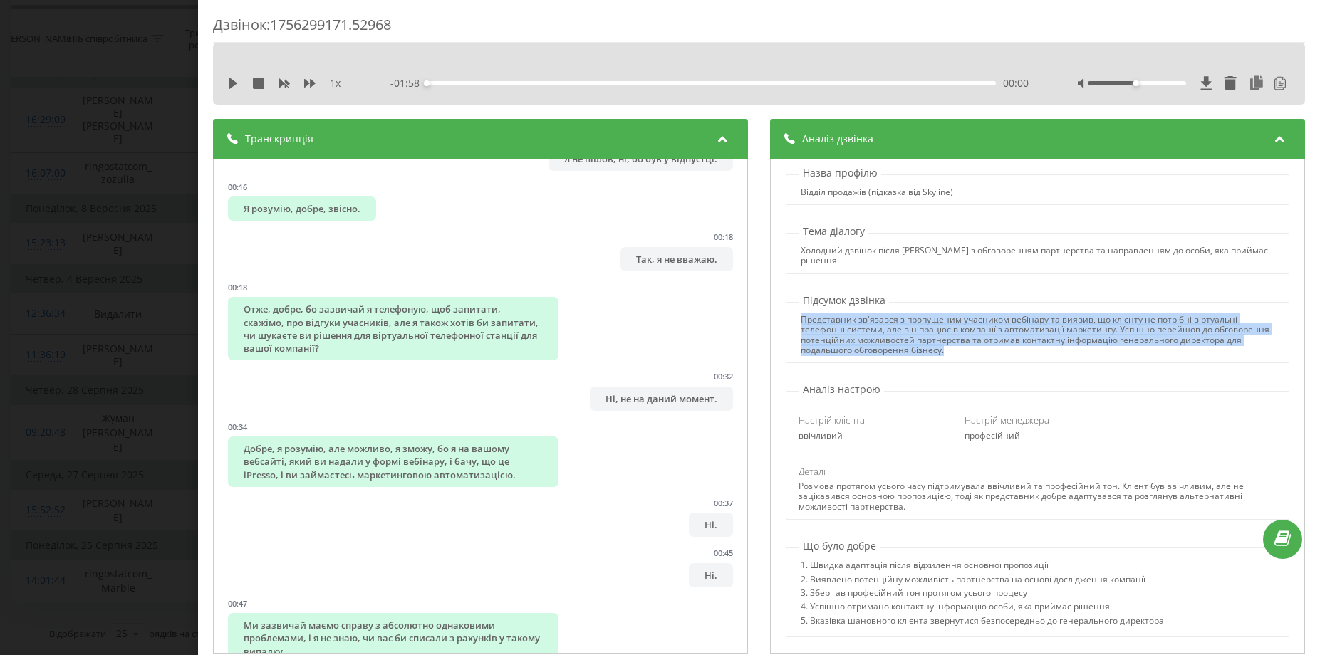
drag, startPoint x: 1016, startPoint y: 360, endPoint x: 788, endPoint y: 327, distance: 231.1
click at [788, 327] on div "Представник зв'язався з пропущеним учасником вебінару та виявив, що клієнту не …" at bounding box center [1038, 333] width 504 height 62
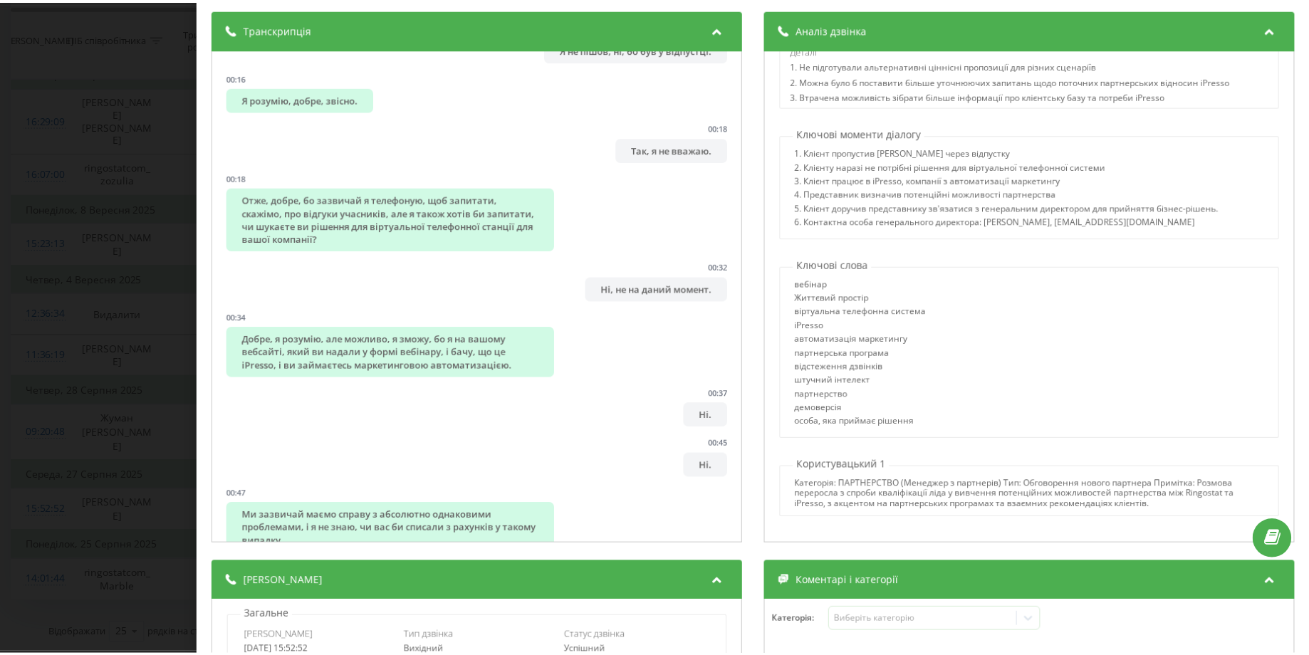
scroll to position [113, 0]
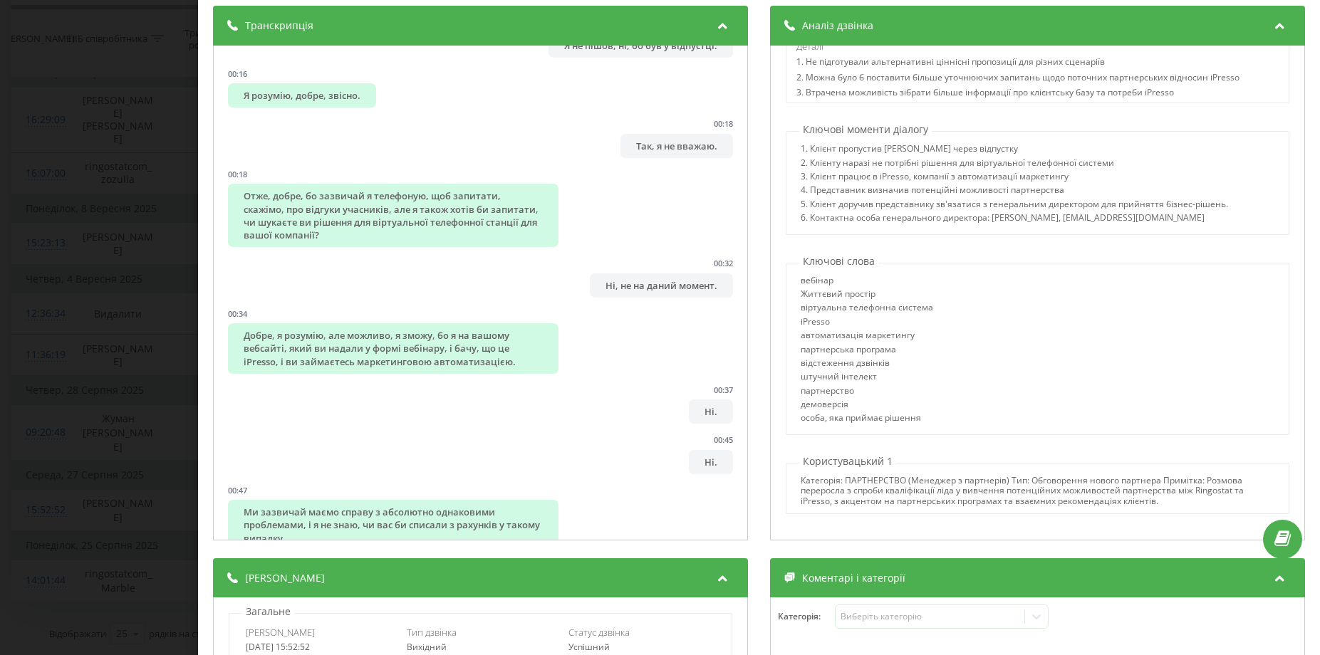
click at [152, 260] on div "Дзвінок : 1756299171.52968 1 х - 01:58 00:00 00:00 Транскрипція 00:00 Гало? 00:…" at bounding box center [660, 327] width 1320 height 655
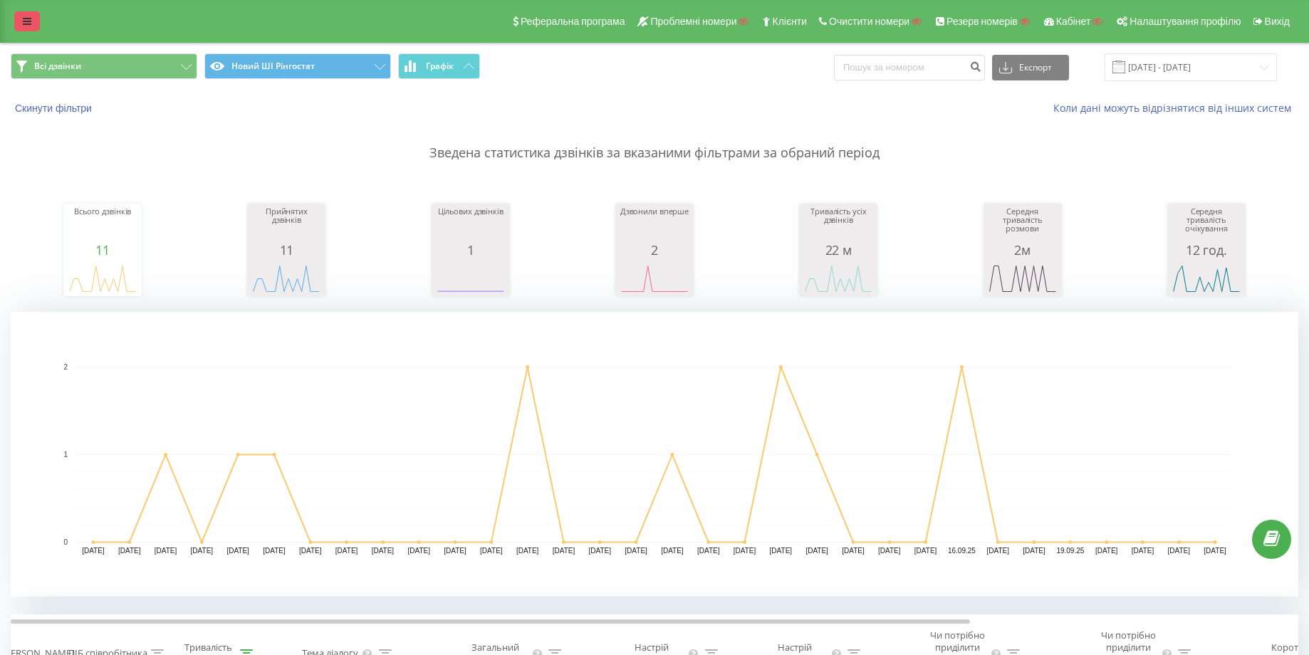
click at [33, 18] on link at bounding box center [27, 21] width 26 height 20
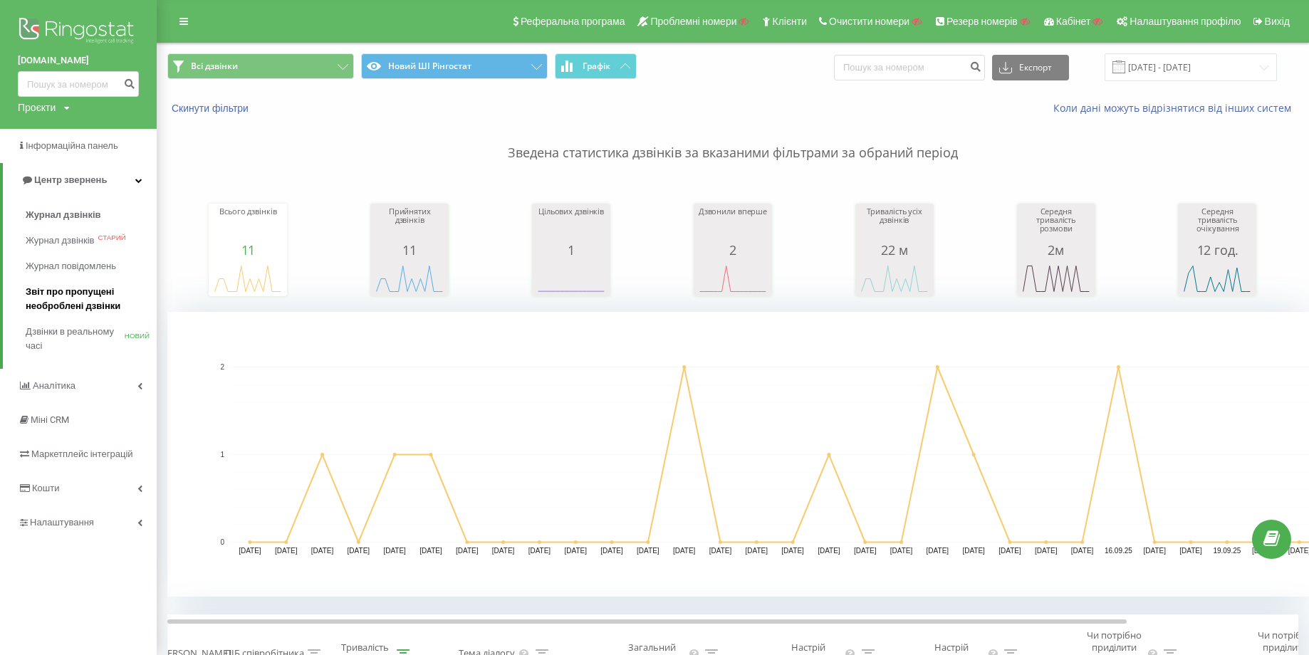
click at [82, 299] on span "Звіт про пропущені необроблені дзвінки" at bounding box center [88, 299] width 124 height 28
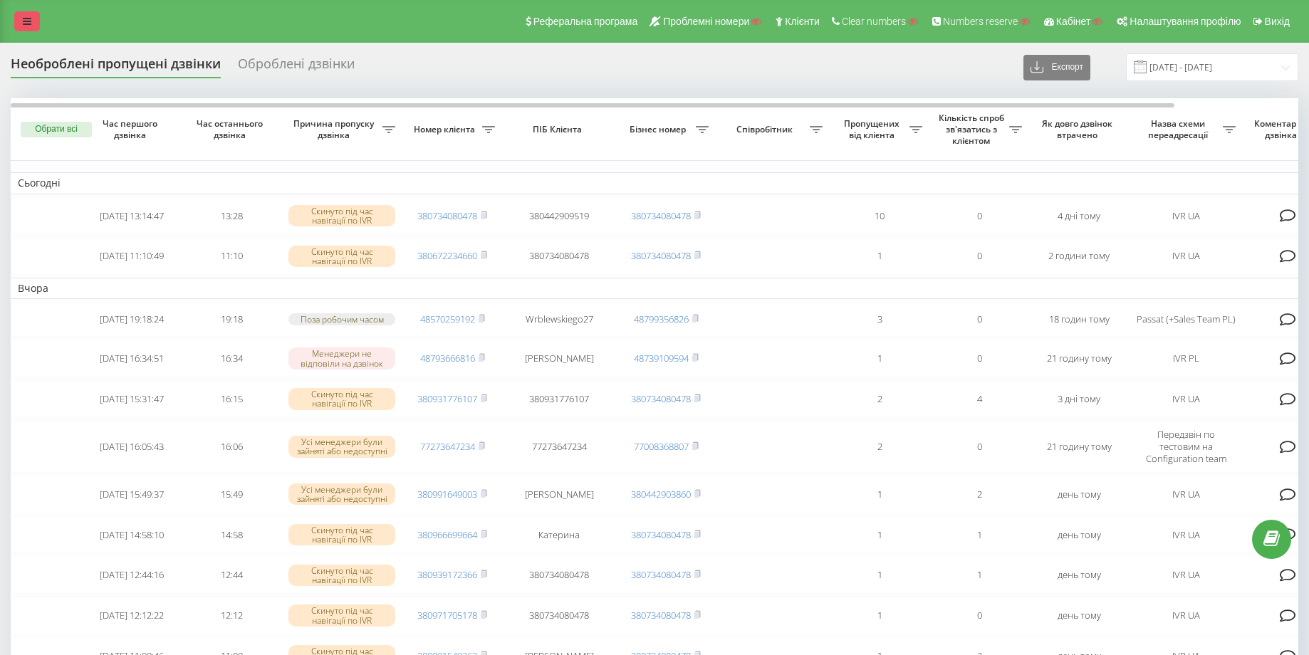
click at [33, 21] on link at bounding box center [27, 21] width 26 height 20
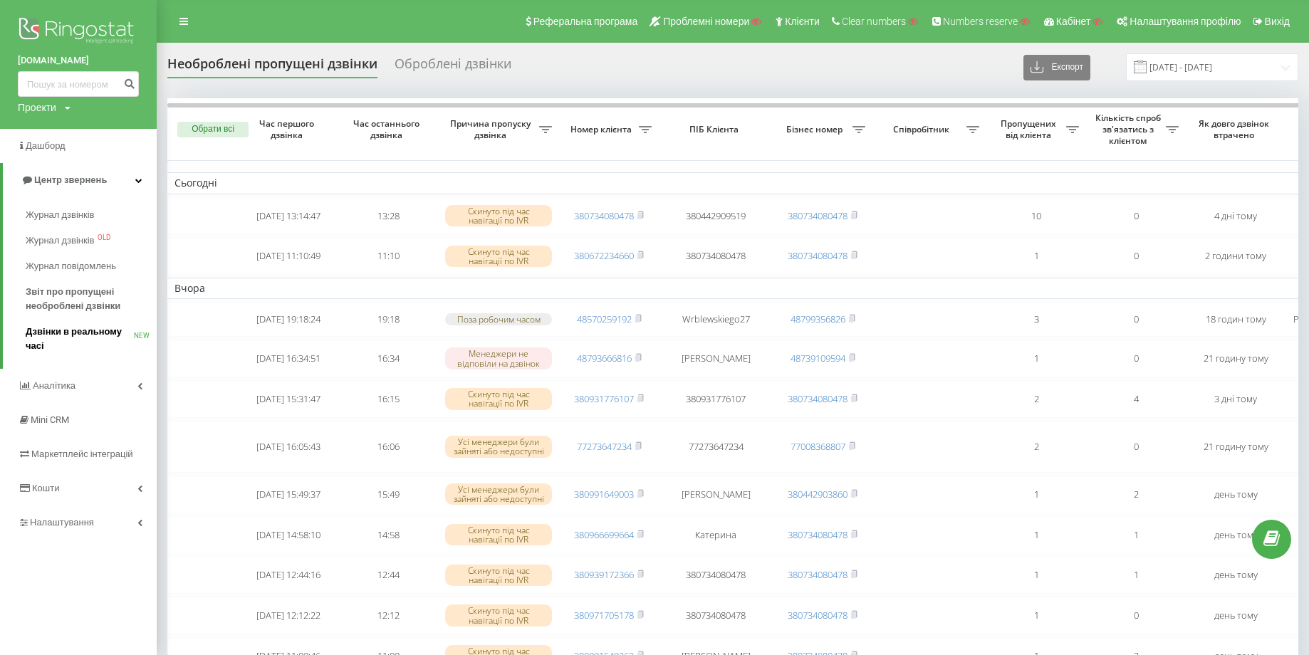
click at [99, 331] on span "Дзвінки в реальному часі" at bounding box center [80, 339] width 108 height 28
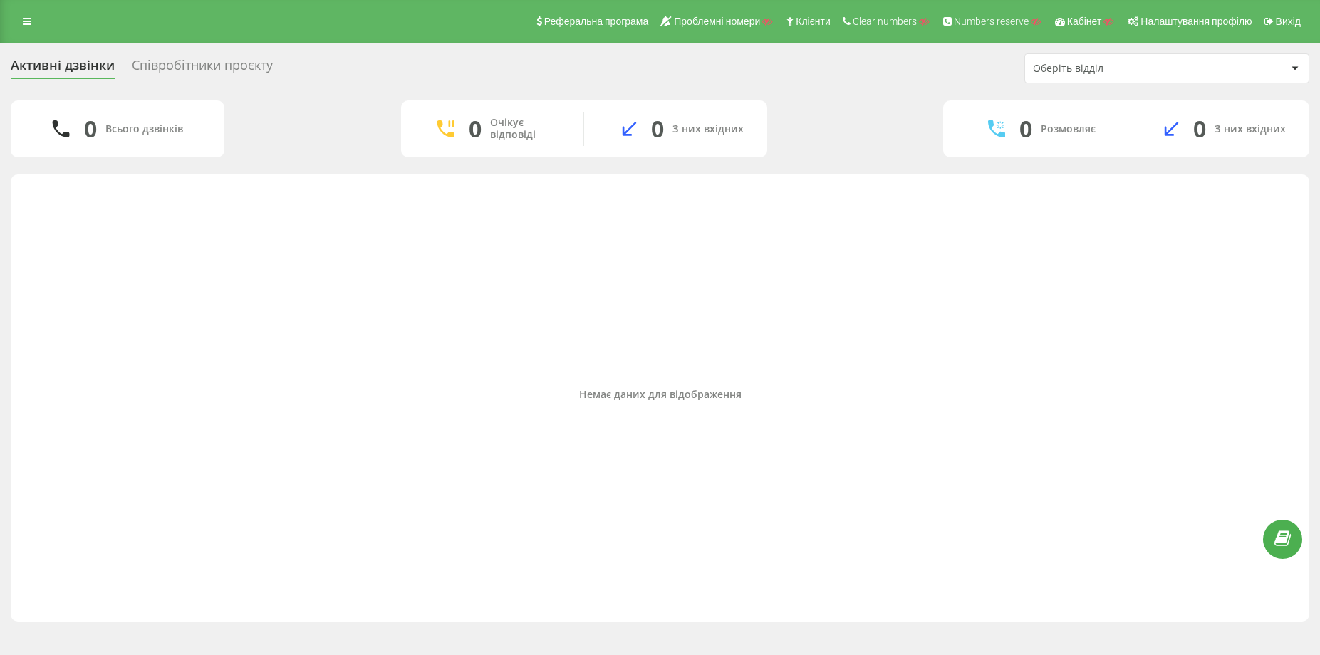
click at [217, 63] on div "Співробітники проєкту" at bounding box center [202, 69] width 141 height 22
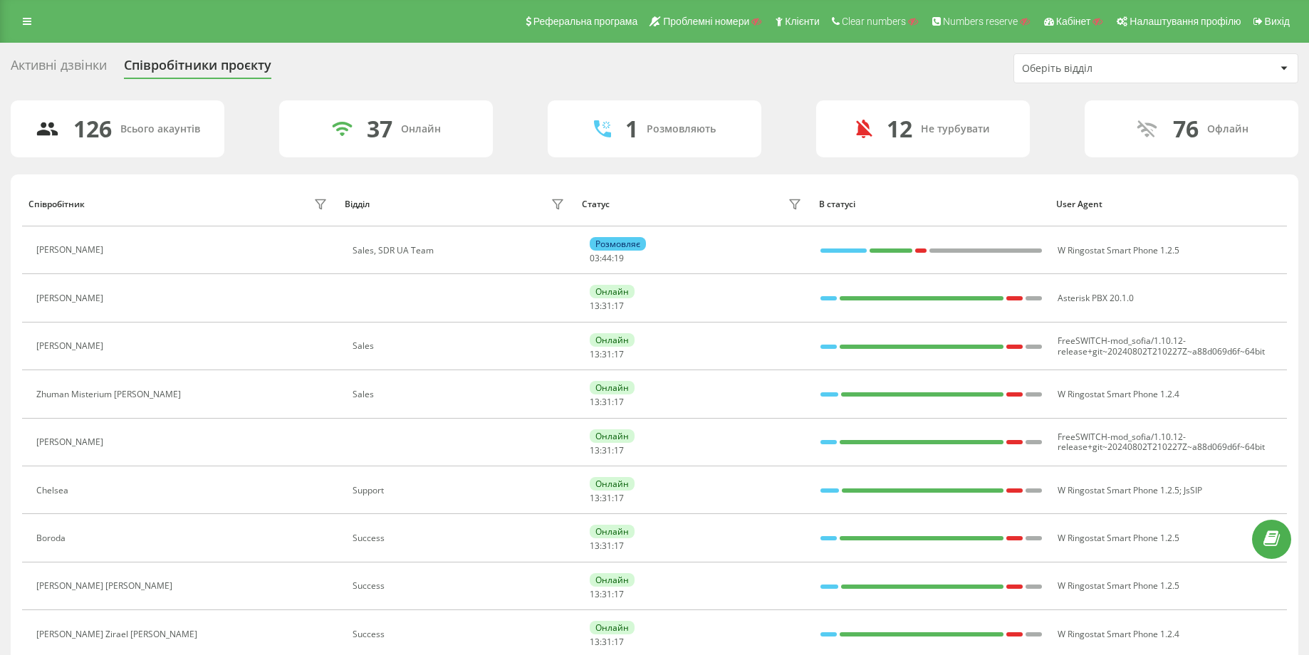
click at [51, 61] on div "Активні дзвінки" at bounding box center [59, 69] width 96 height 22
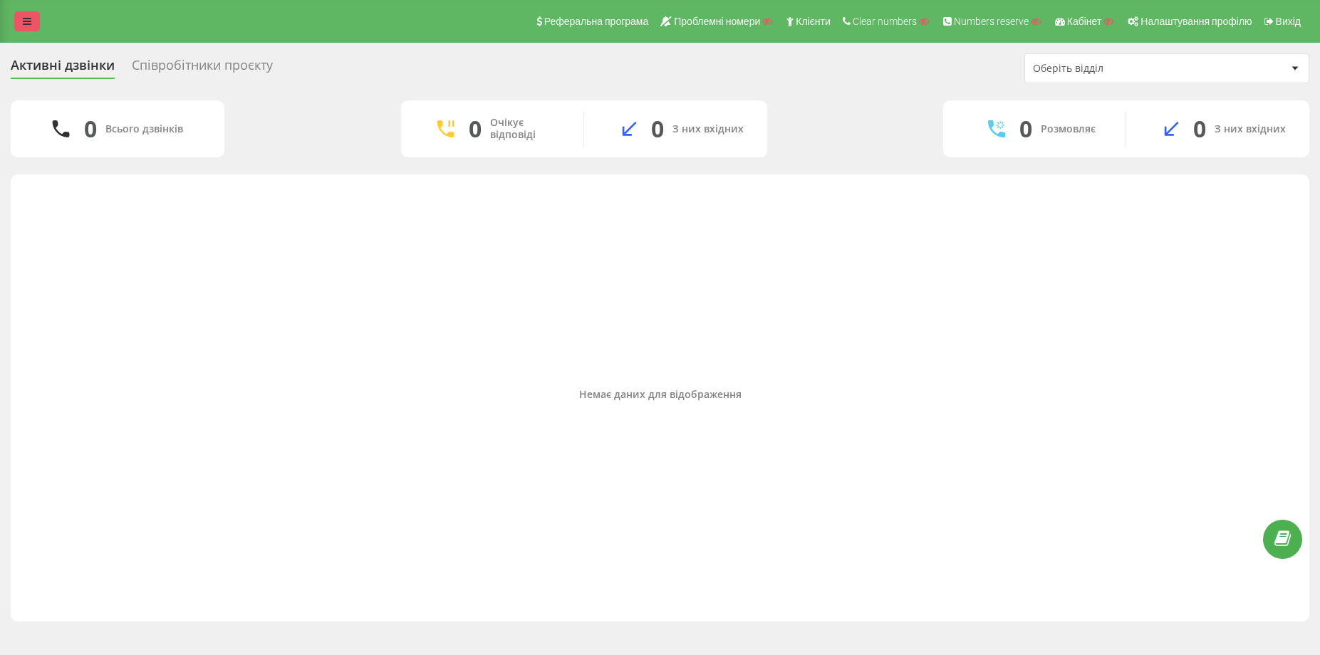
click at [21, 25] on link at bounding box center [27, 21] width 26 height 20
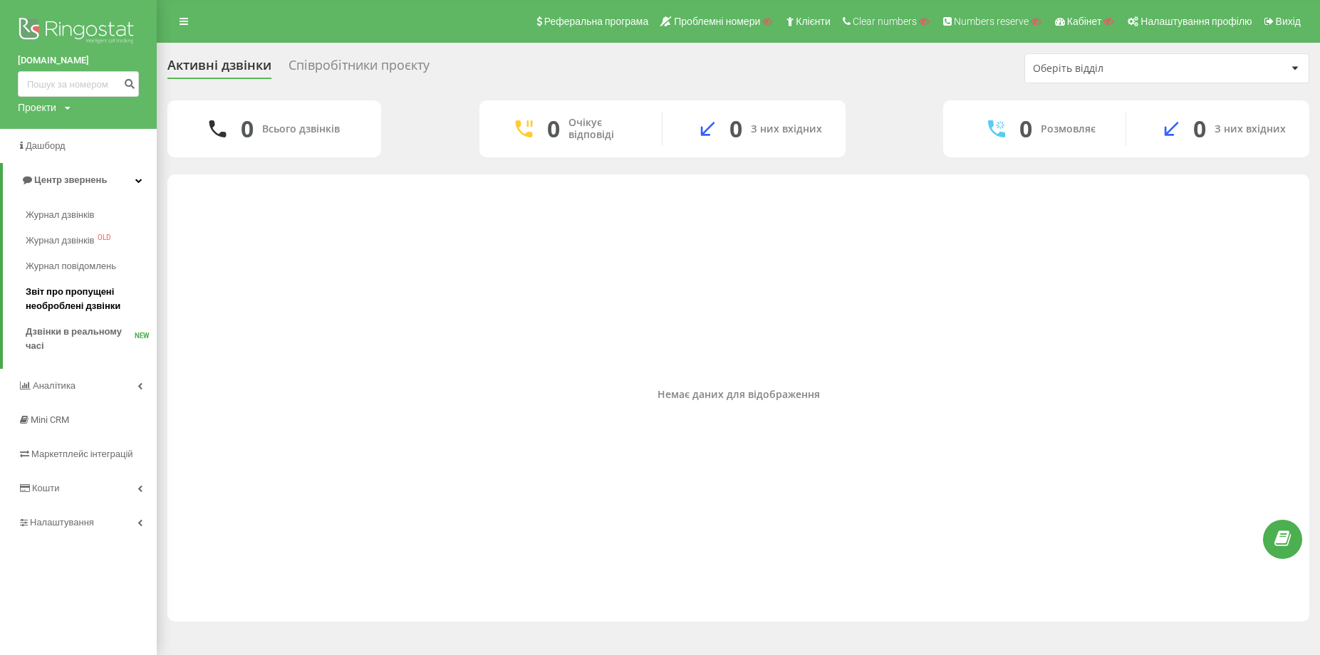
click at [106, 293] on span "Звіт про пропущені необроблені дзвінки" at bounding box center [88, 299] width 124 height 28
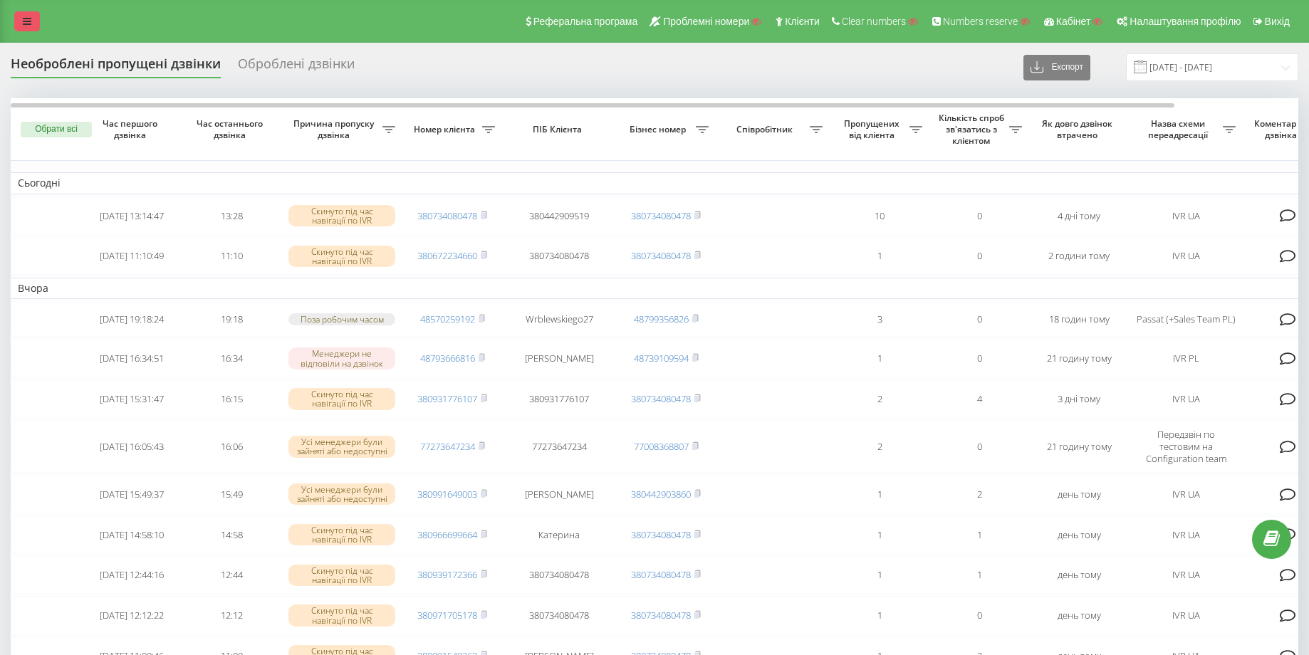
click at [31, 14] on link at bounding box center [27, 21] width 26 height 20
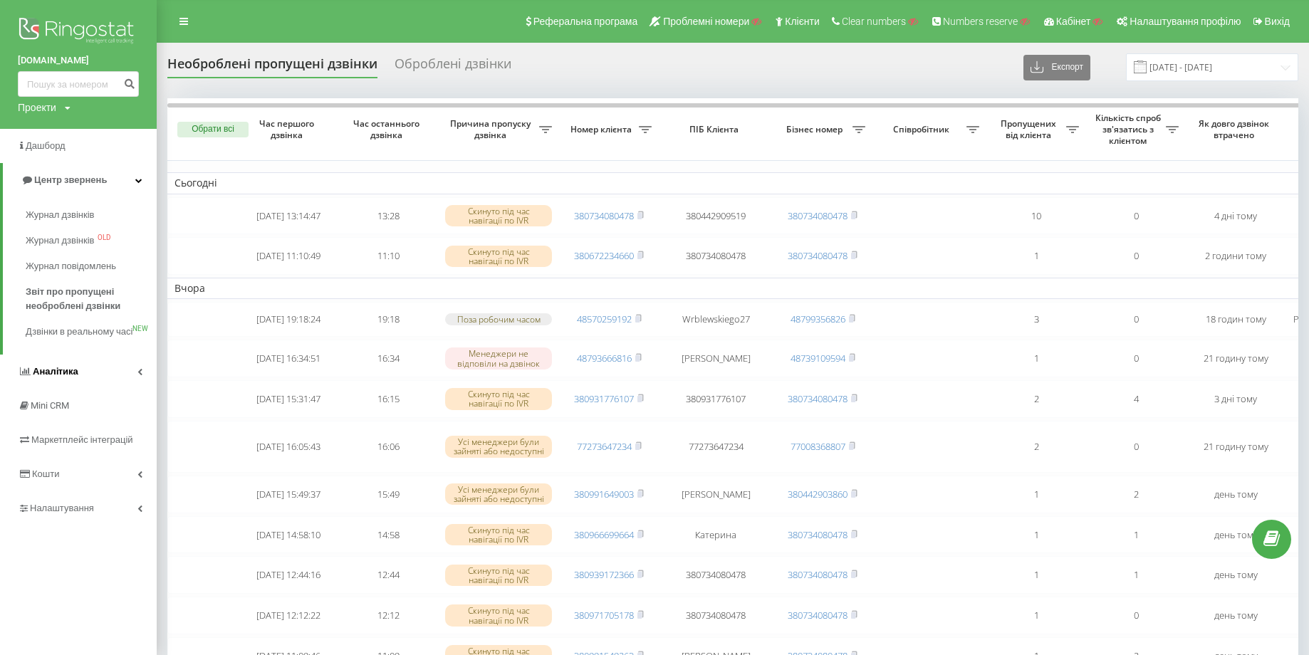
click at [137, 375] on icon at bounding box center [139, 371] width 5 height 7
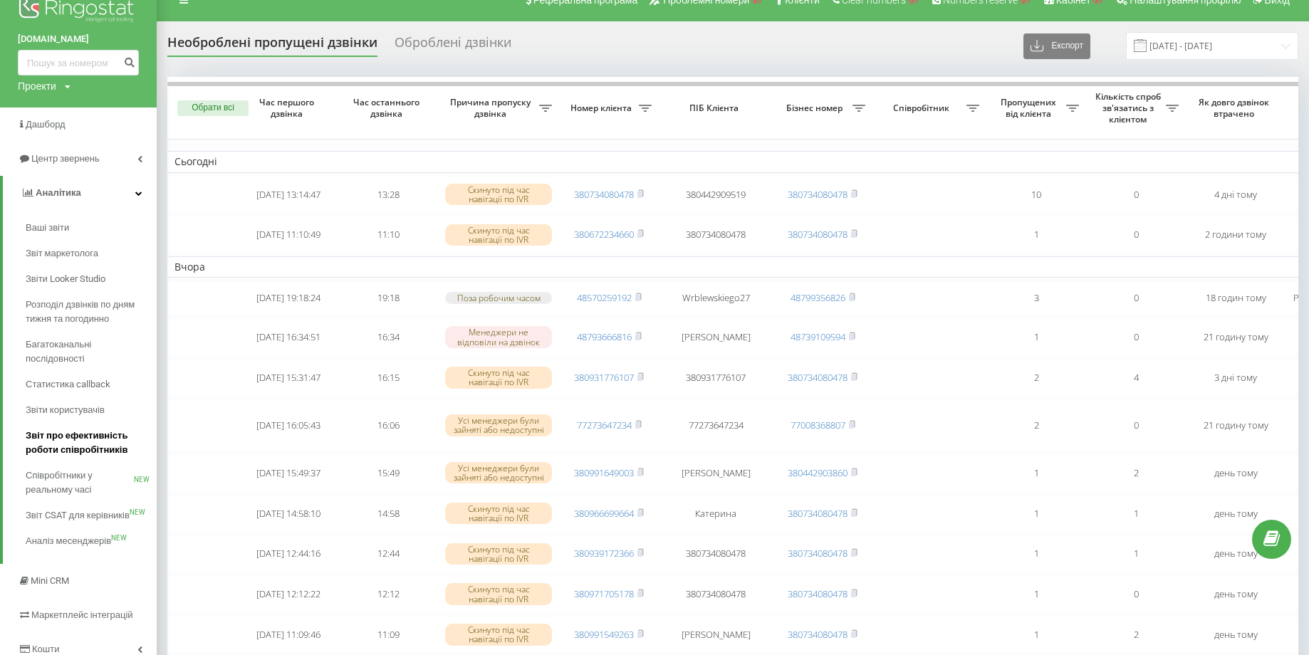
scroll to position [24, 0]
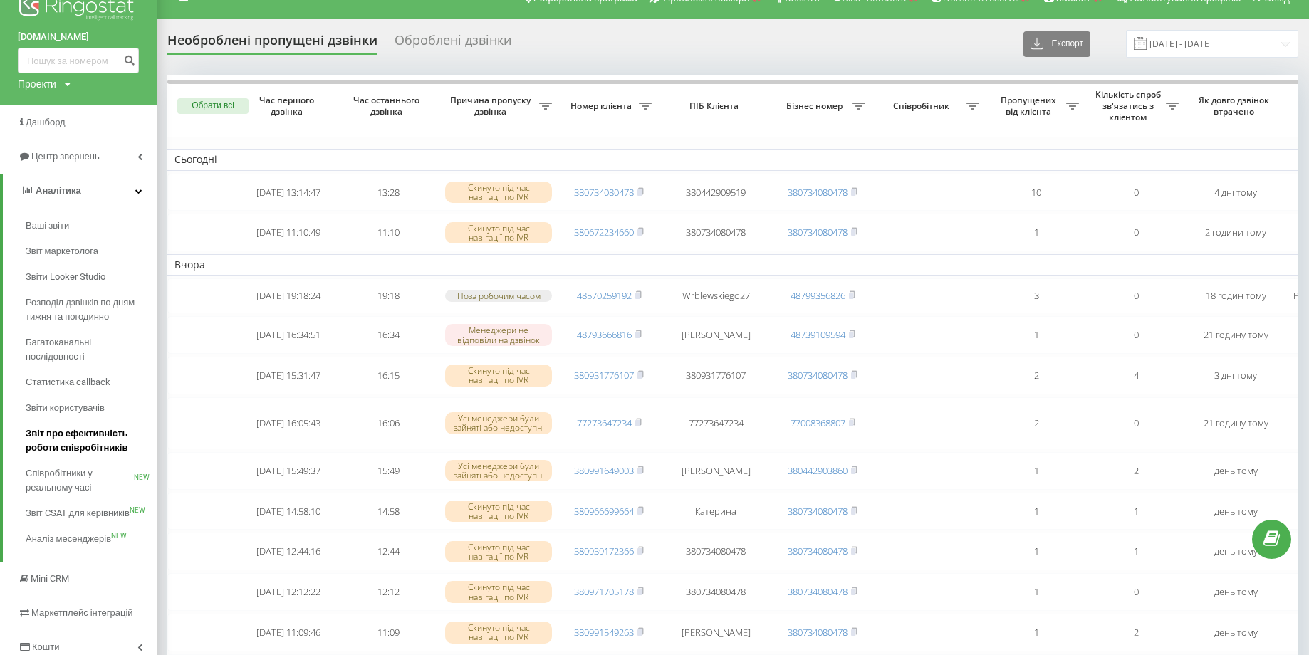
click at [99, 435] on span "Звіт про ефективність роботи співробітників" at bounding box center [88, 441] width 124 height 28
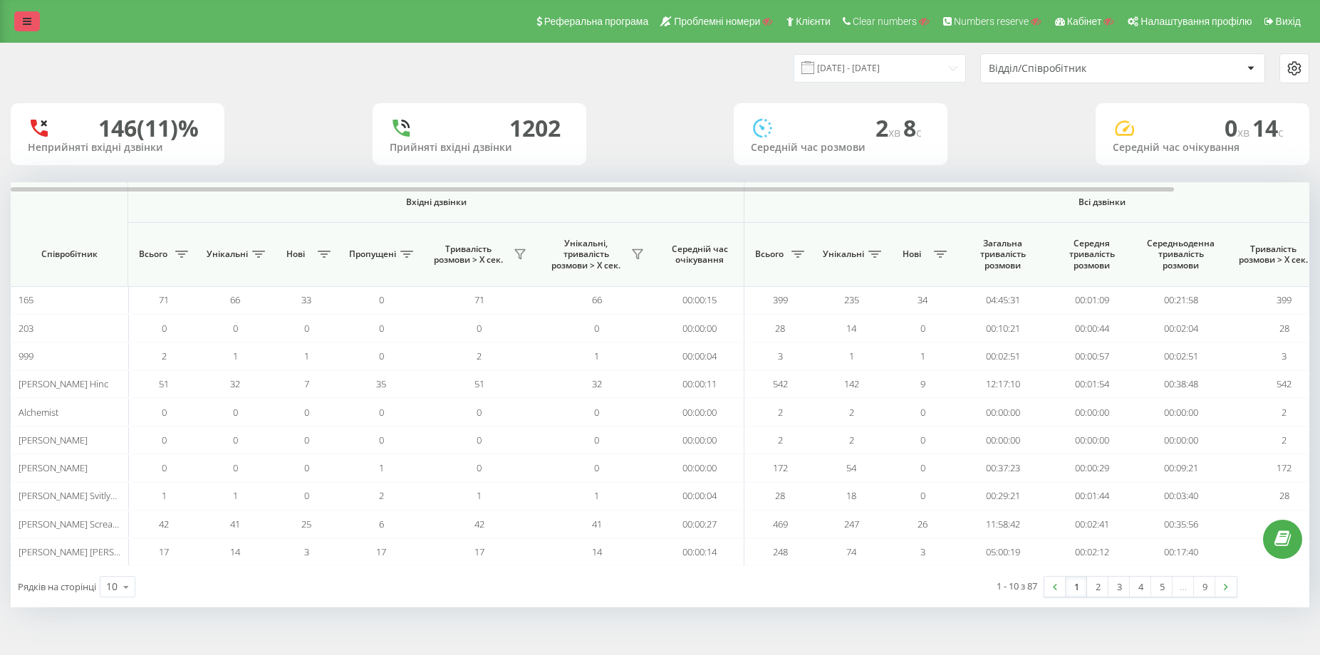
click at [28, 21] on icon at bounding box center [27, 21] width 9 height 10
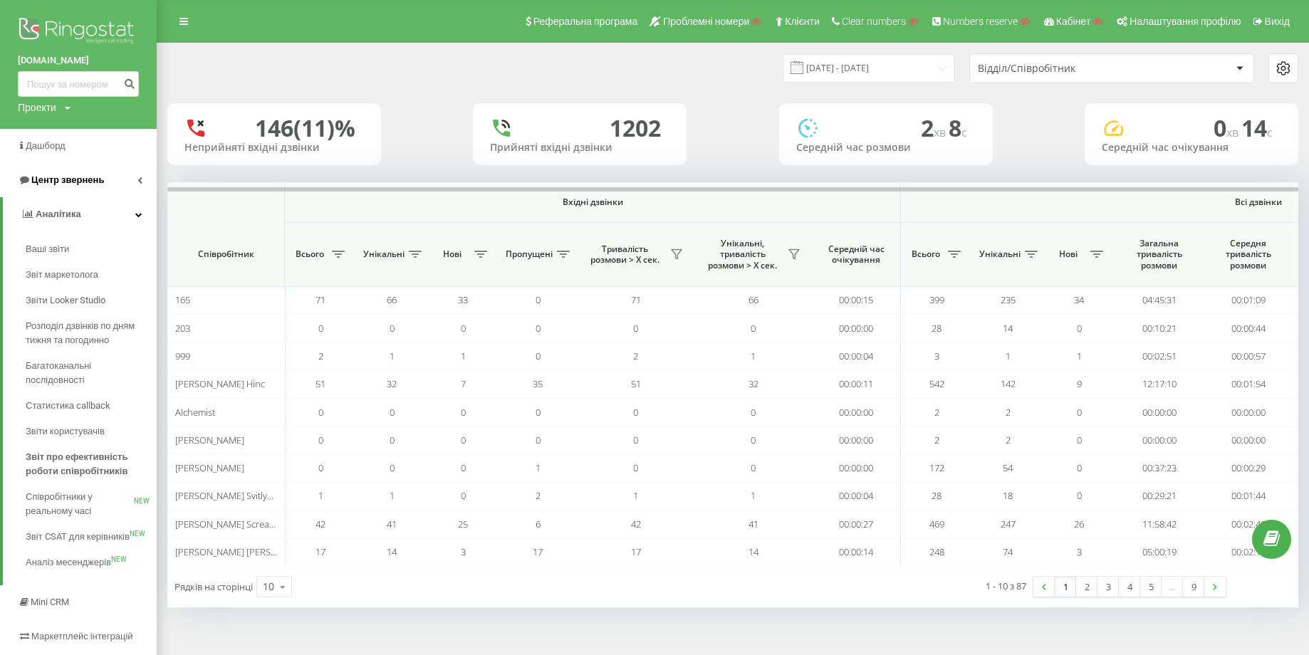
click at [111, 177] on link "Центр звернень" at bounding box center [78, 180] width 157 height 34
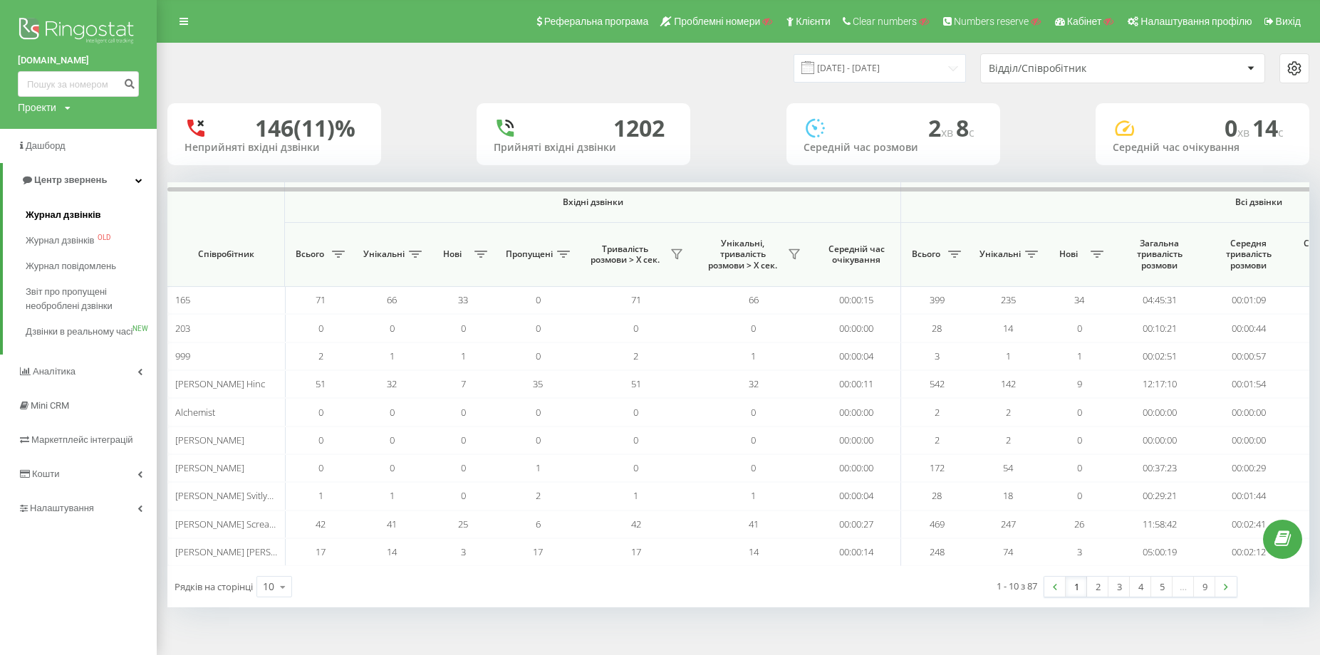
click at [86, 221] on span "Журнал дзвінків" at bounding box center [64, 215] width 76 height 14
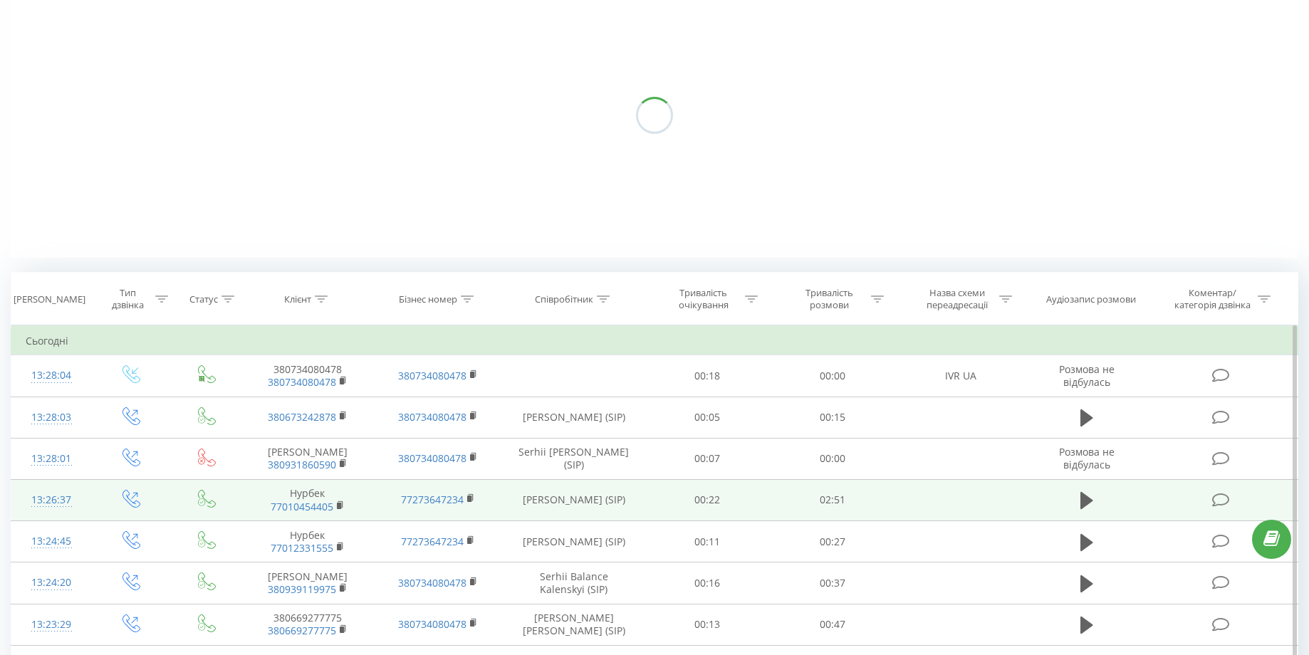
scroll to position [229, 0]
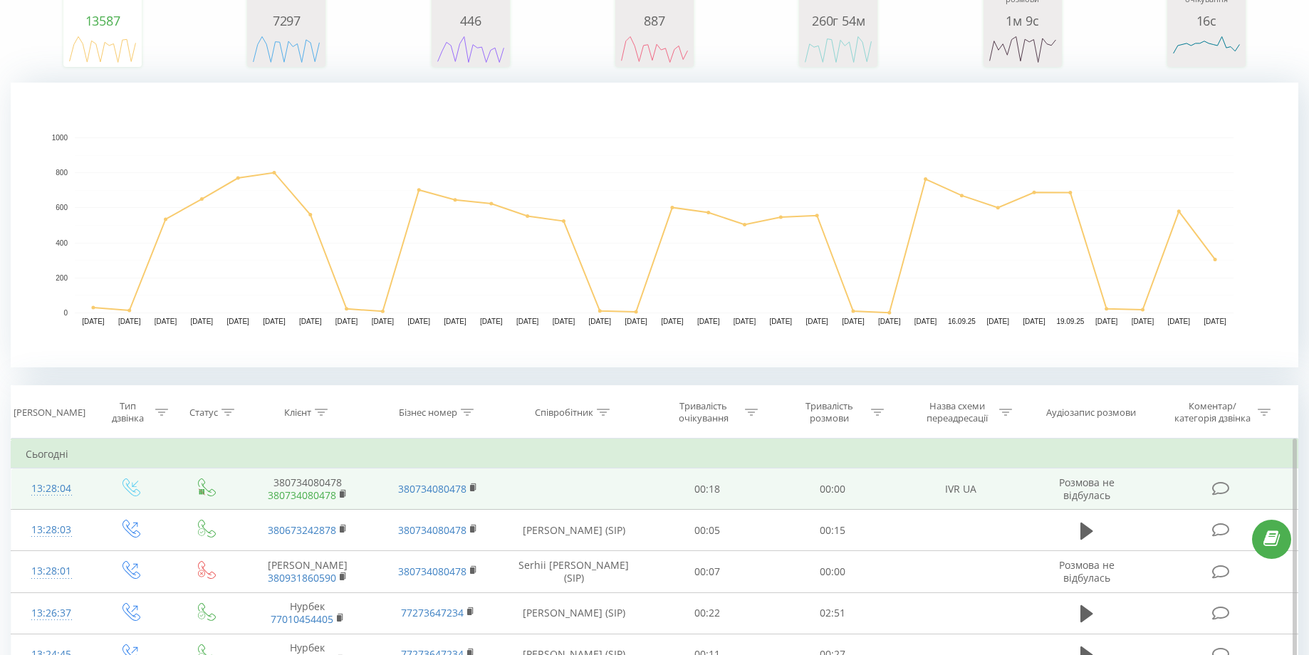
click at [315, 495] on link "380734080478" at bounding box center [302, 496] width 68 height 14
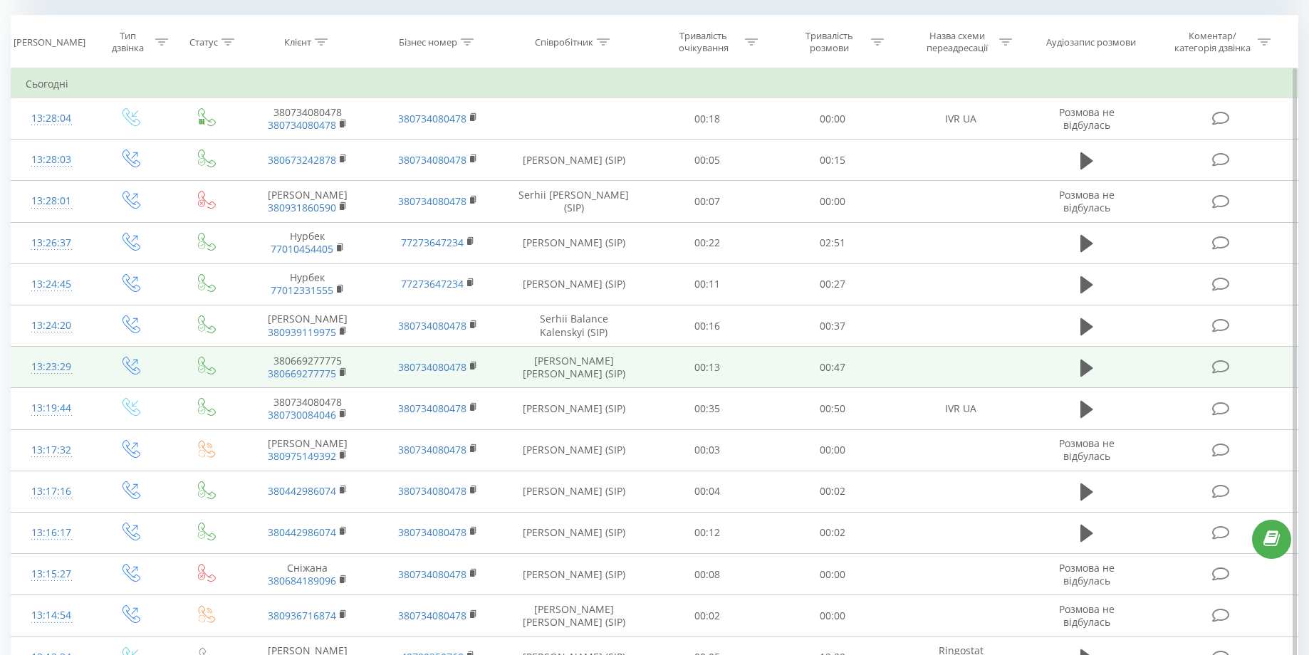
scroll to position [593, 0]
